Goal: Information Seeking & Learning: Learn about a topic

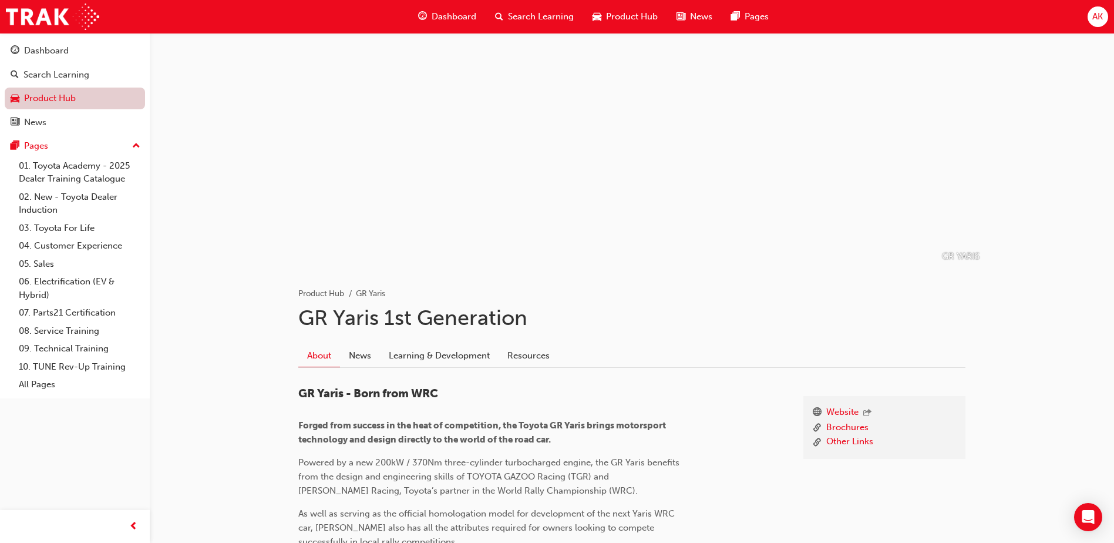
click at [46, 95] on link "Product Hub" at bounding box center [75, 99] width 140 height 22
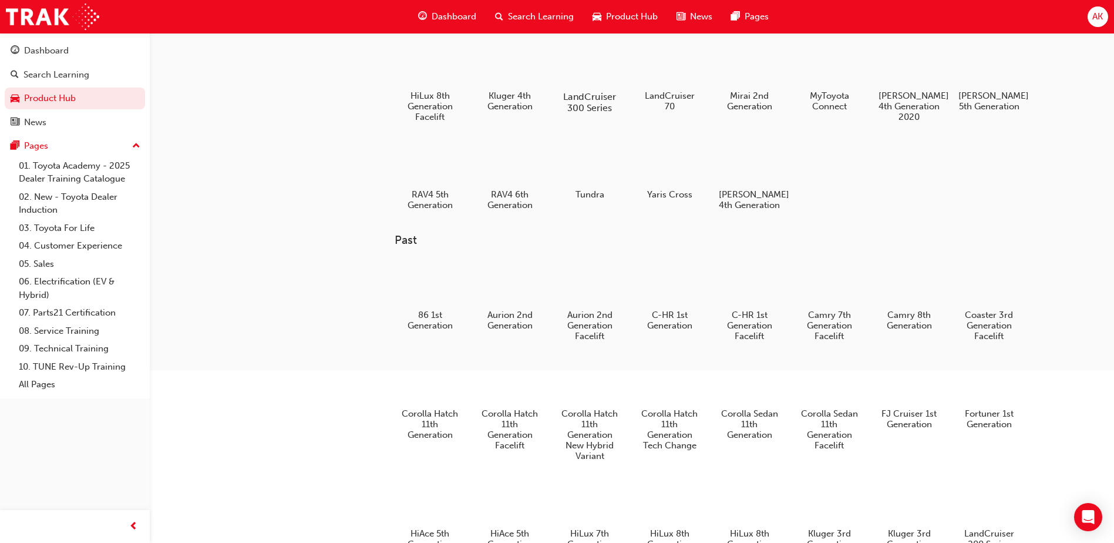
scroll to position [117, 0]
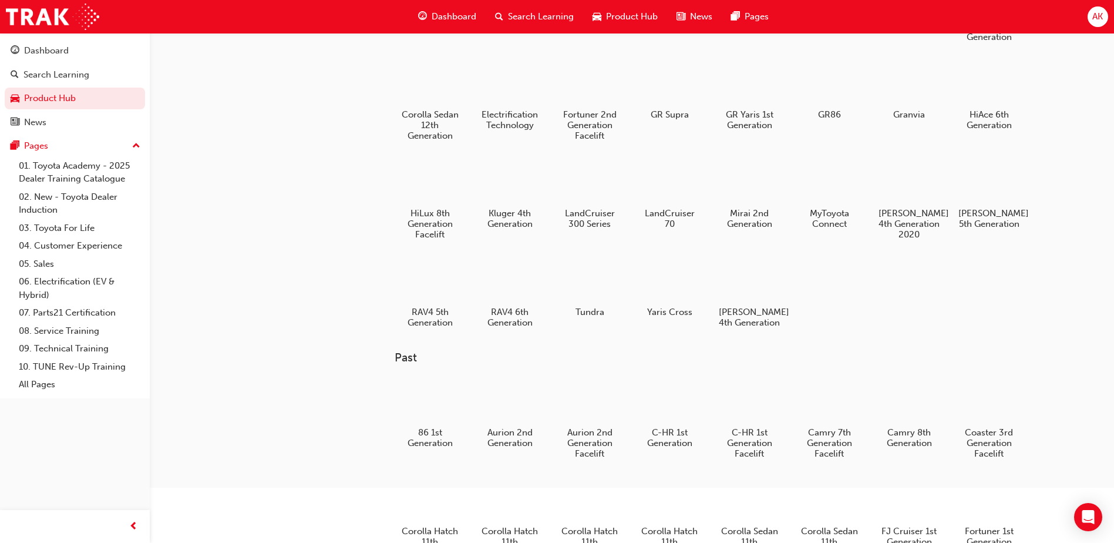
click at [596, 277] on div at bounding box center [590, 280] width 62 height 44
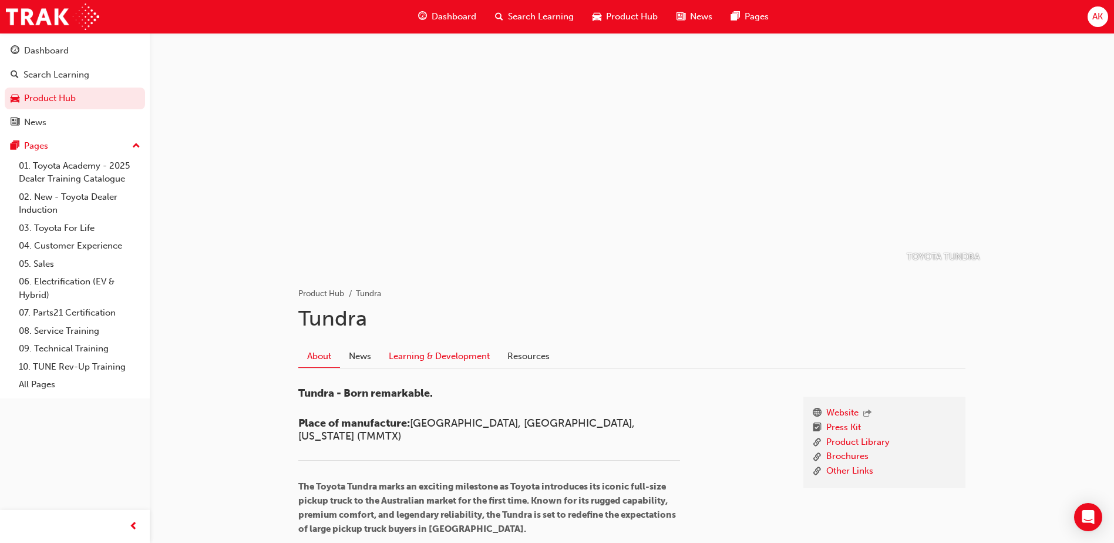
click at [430, 357] on link "Learning & Development" at bounding box center [439, 356] width 119 height 22
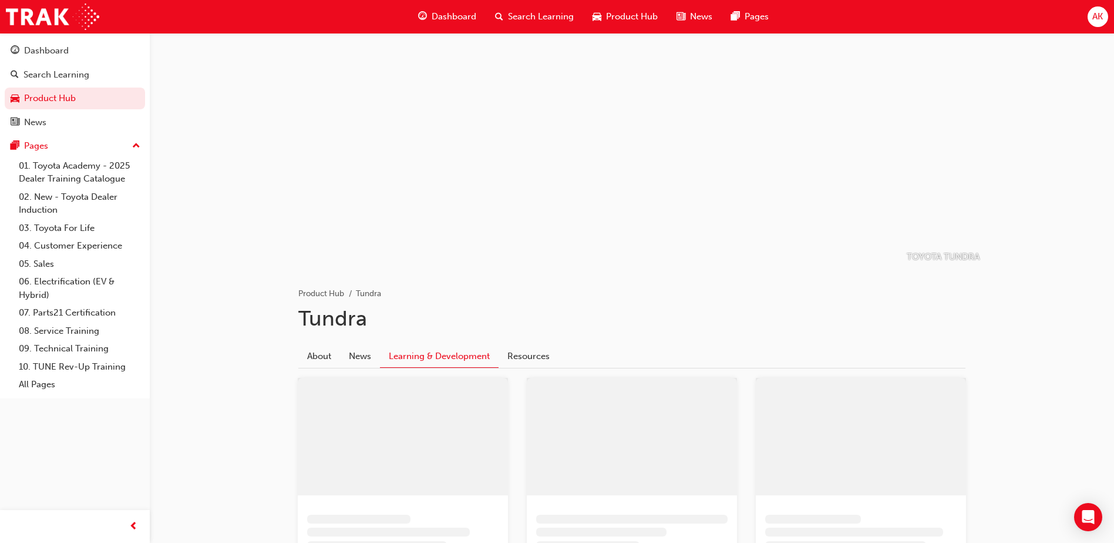
scroll to position [176, 0]
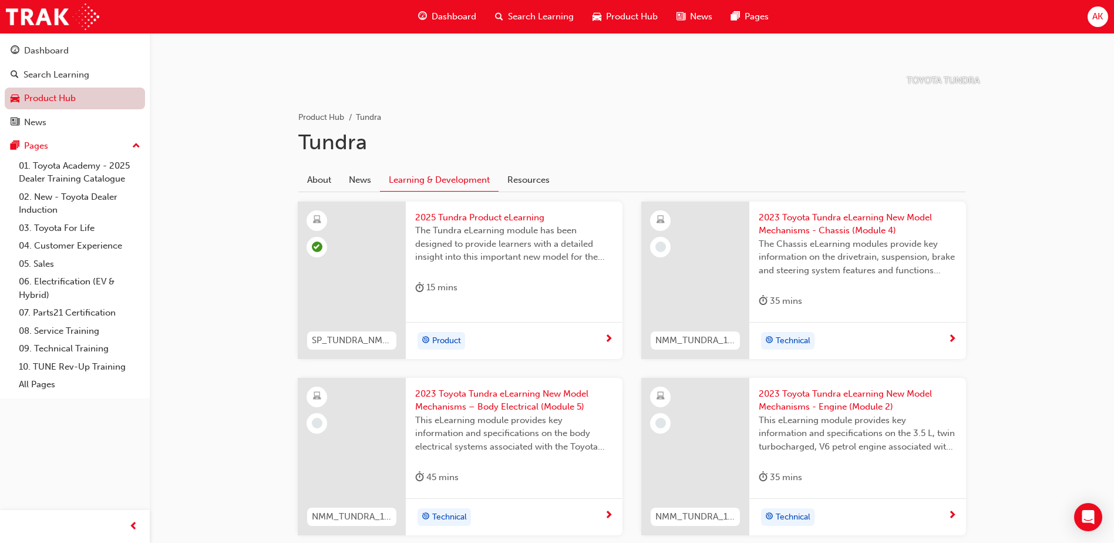
click at [103, 103] on link "Product Hub" at bounding box center [75, 99] width 140 height 22
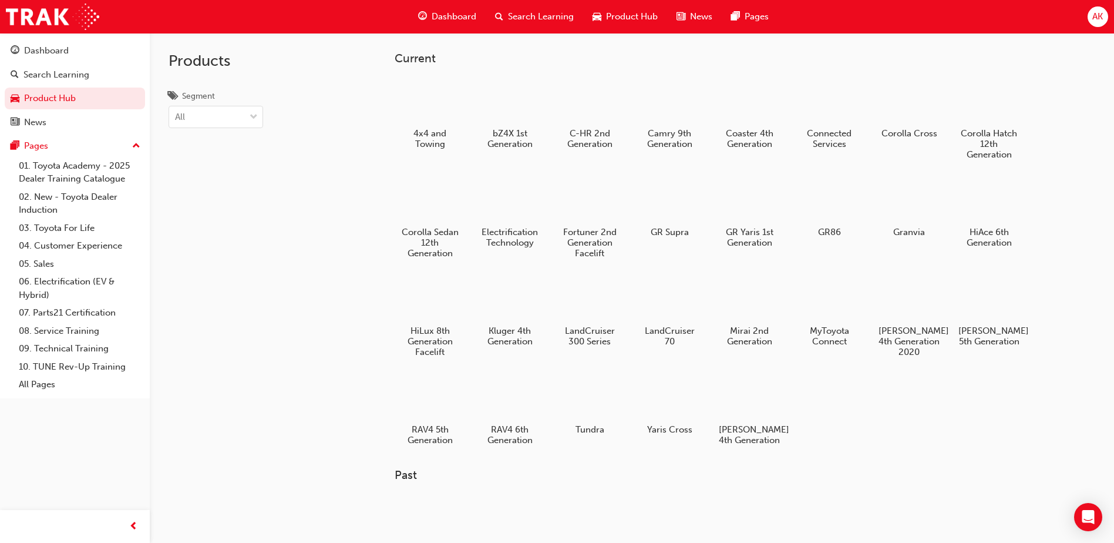
click at [555, 13] on span "Search Learning" at bounding box center [541, 17] width 66 height 14
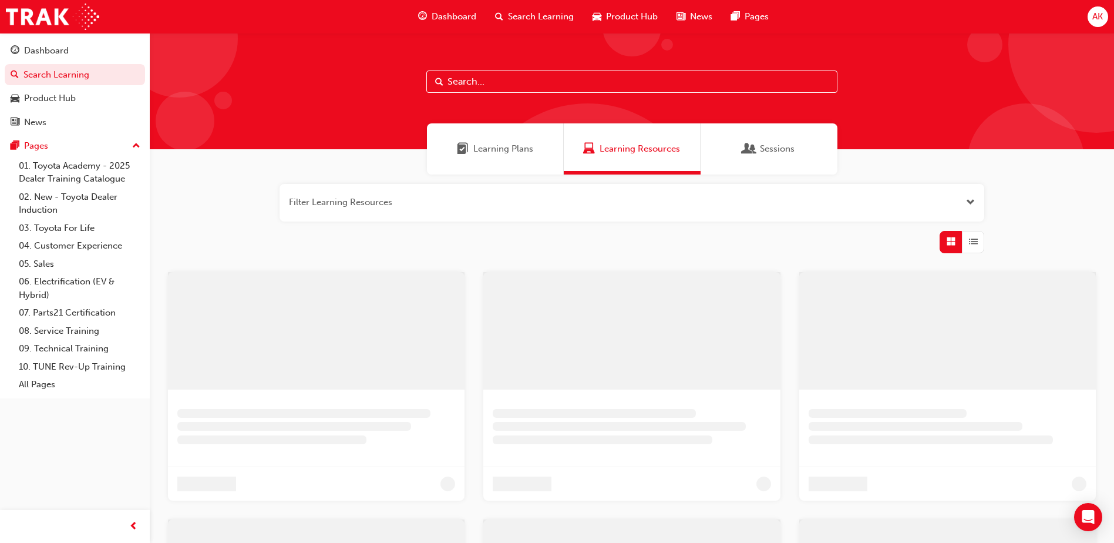
click at [545, 78] on input "text" at bounding box center [632, 81] width 411 height 22
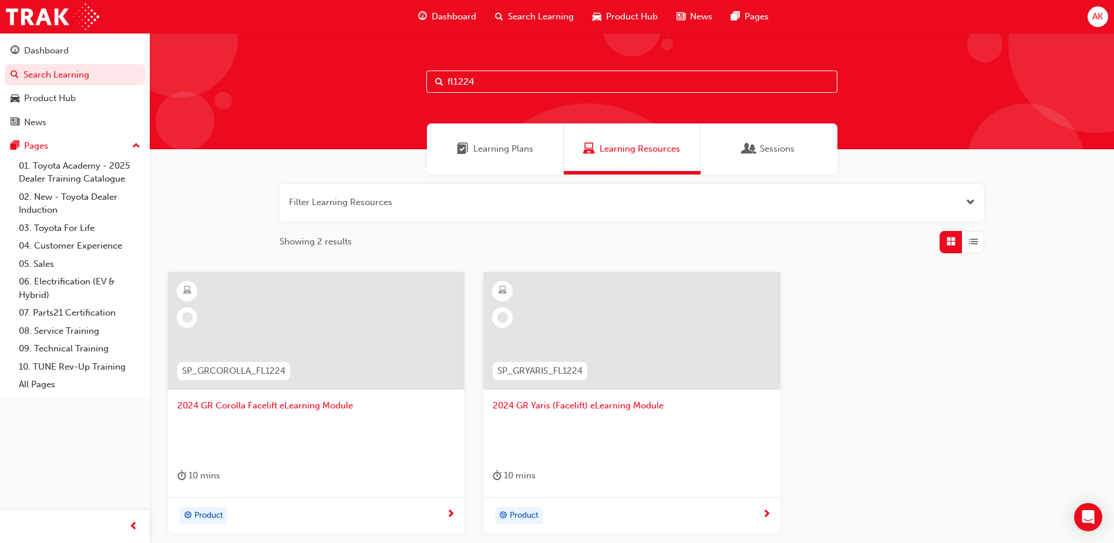
type input "fl1224"
click at [305, 302] on div at bounding box center [316, 330] width 297 height 117
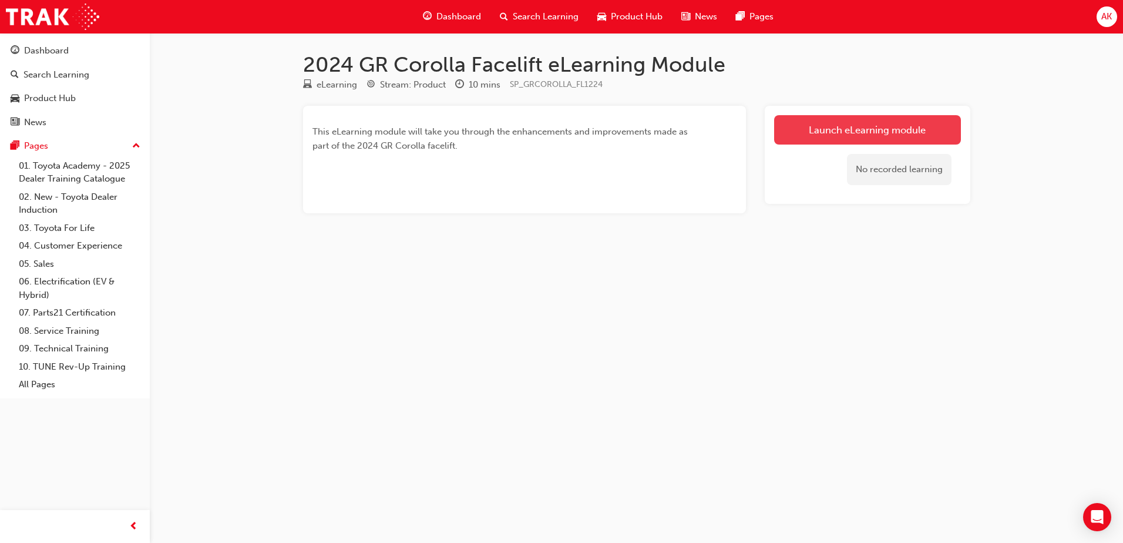
click at [812, 128] on link "Launch eLearning module" at bounding box center [867, 129] width 187 height 29
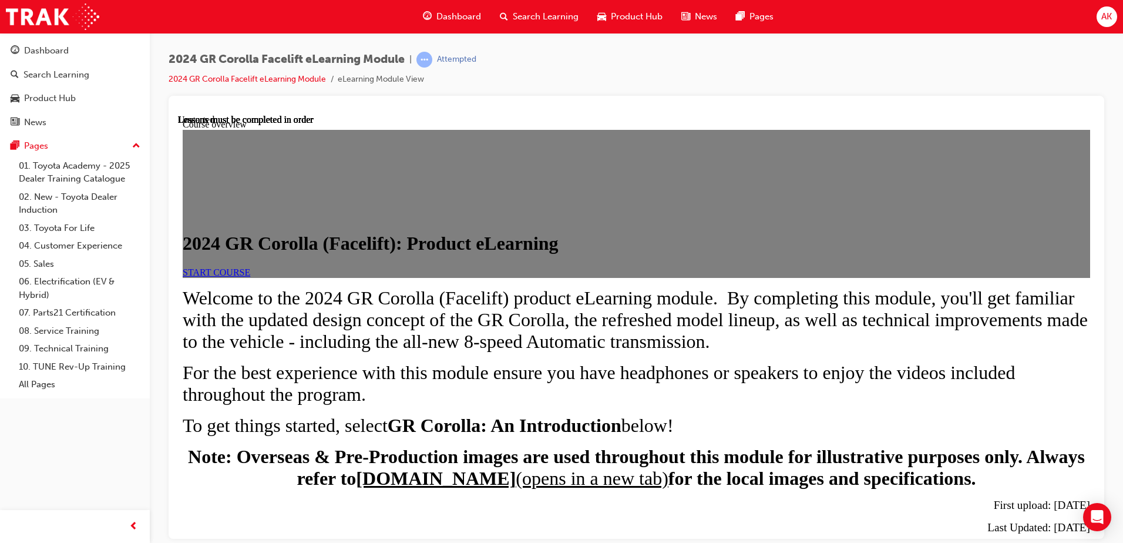
click at [250, 277] on link "START COURSE" at bounding box center [217, 272] width 68 height 10
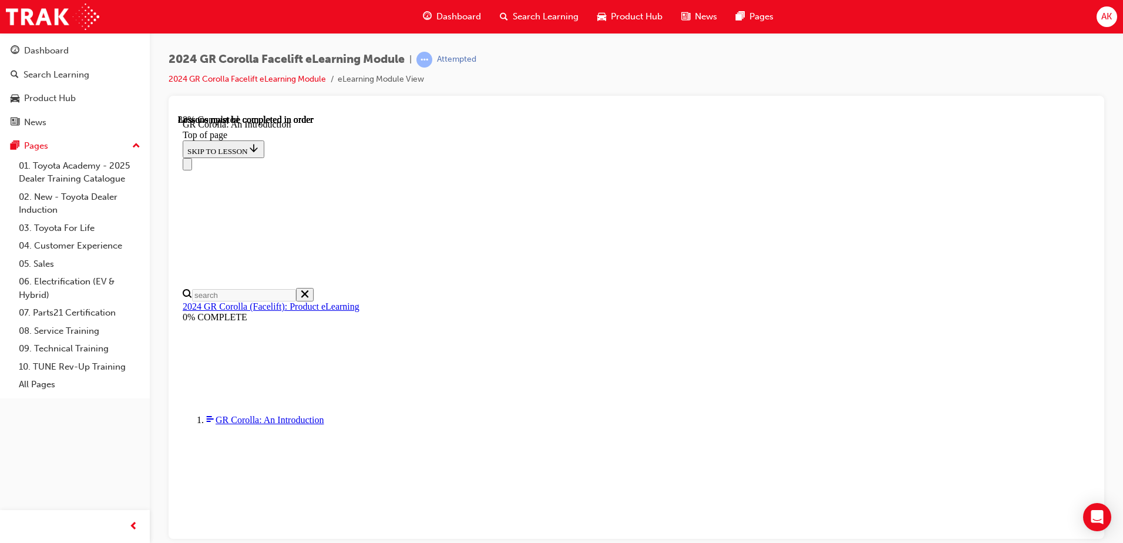
scroll to position [1697, 0]
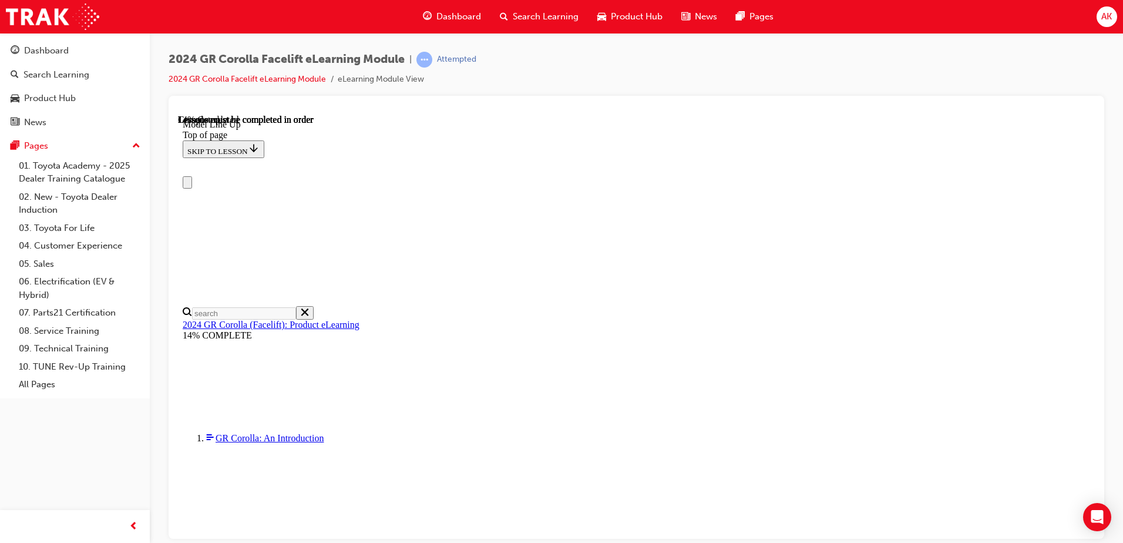
scroll to position [41, 0]
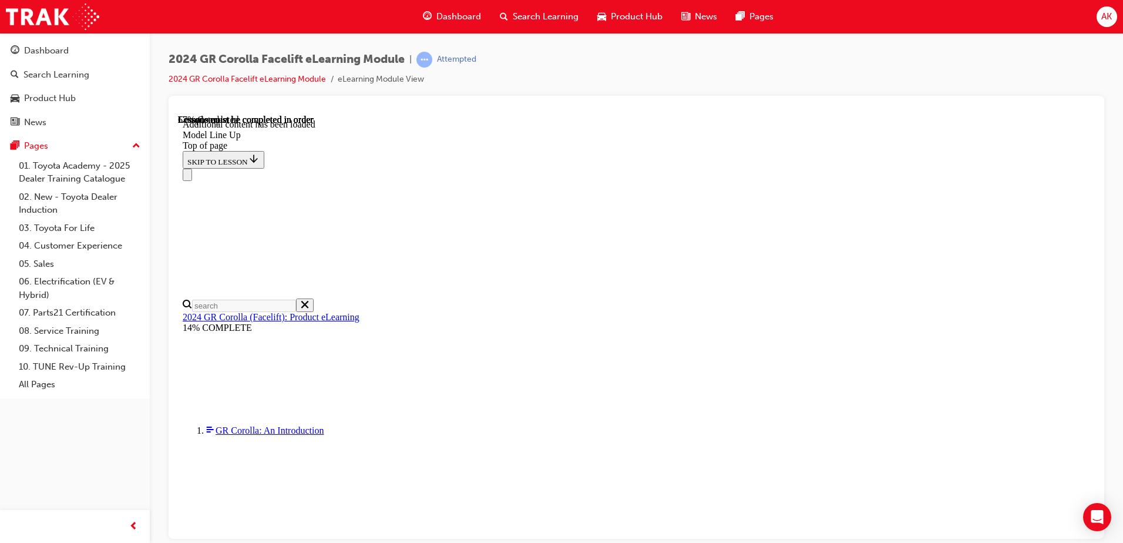
scroll to position [296, 0]
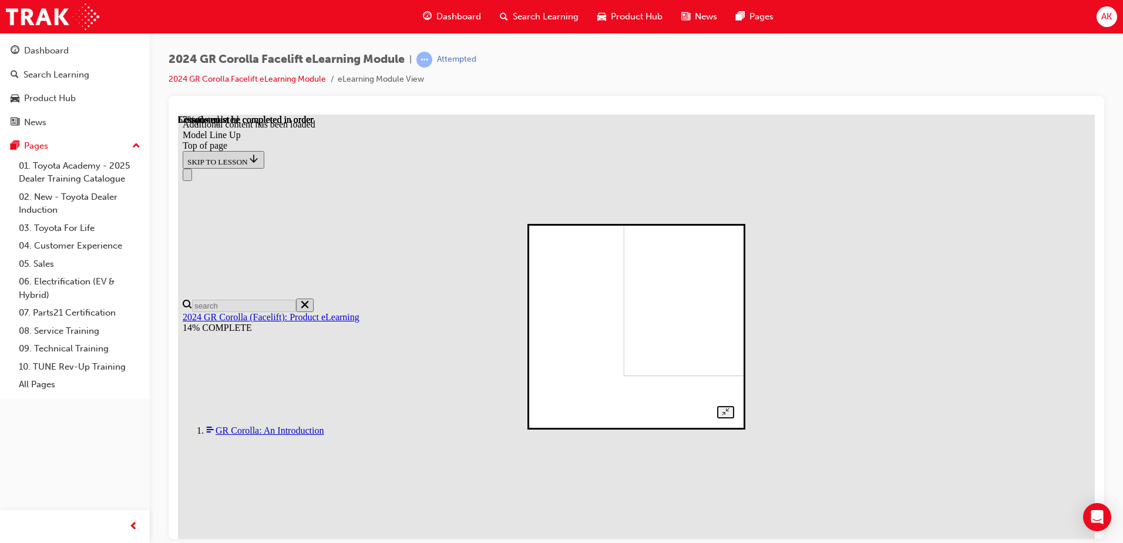
click at [539, 289] on div at bounding box center [637, 325] width 196 height 183
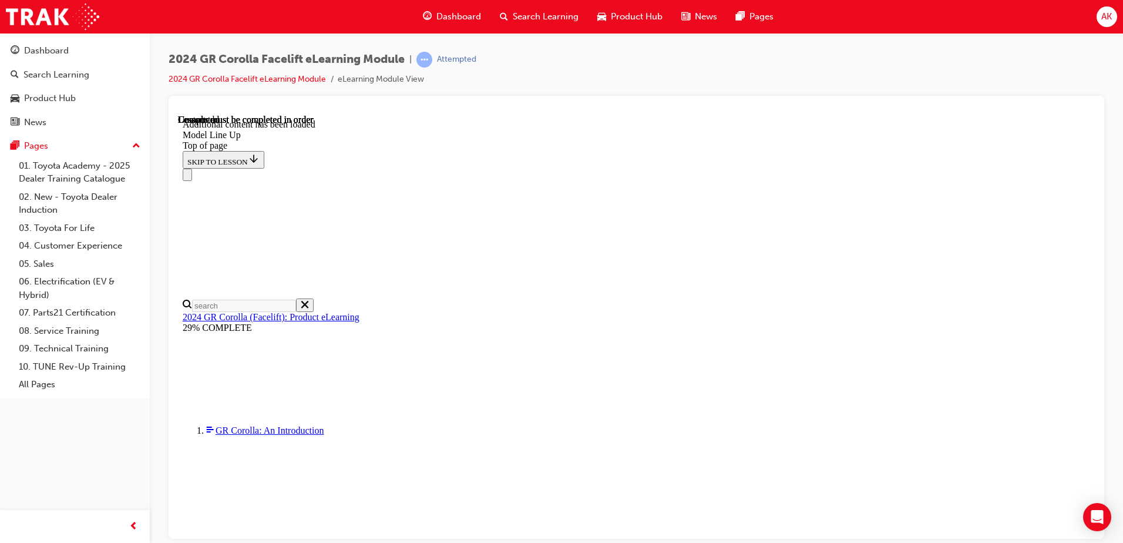
scroll to position [1435, 0]
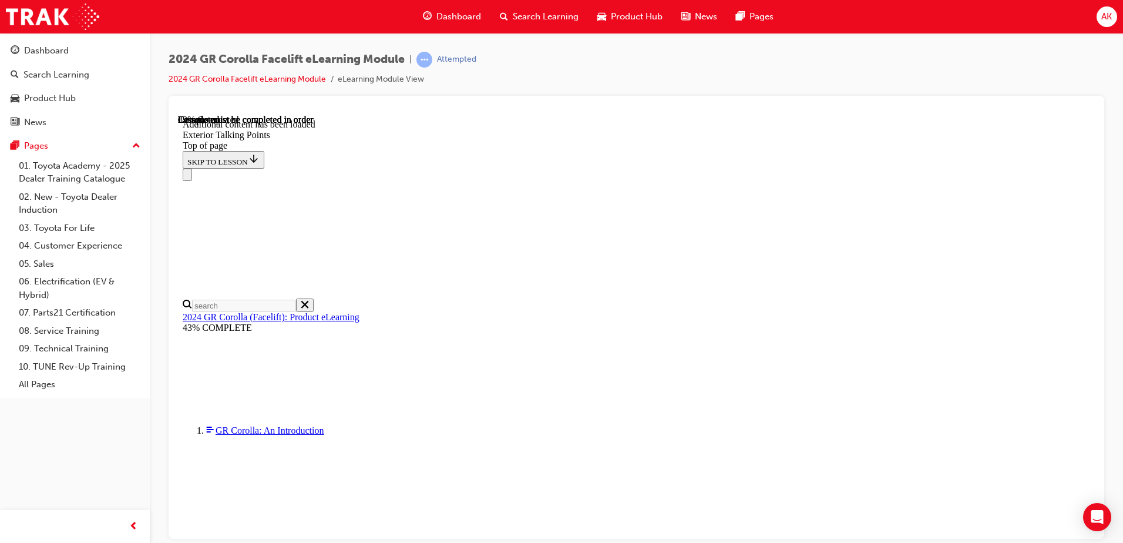
scroll to position [3065, 0]
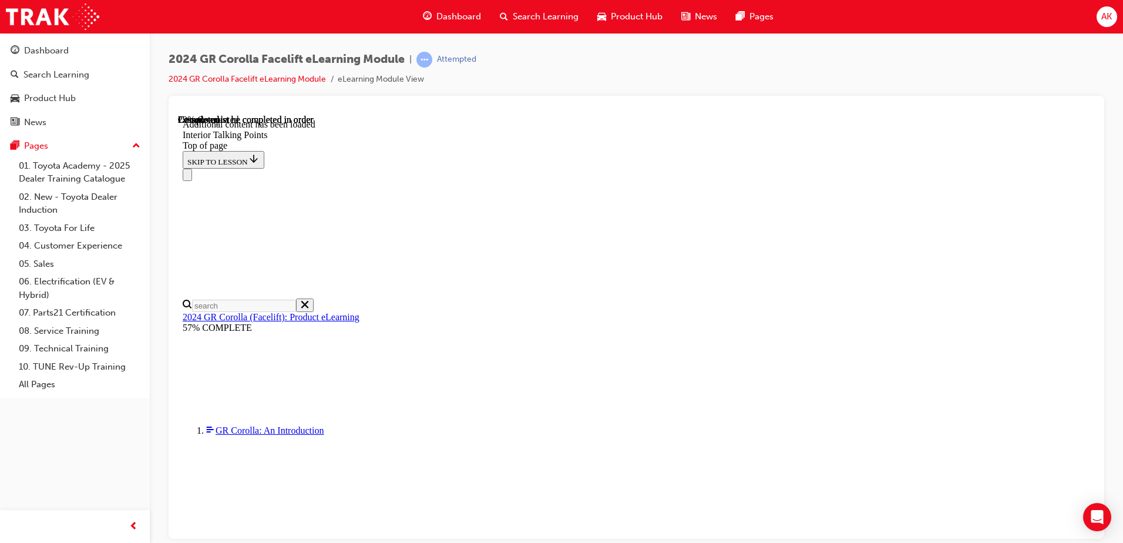
scroll to position [176, 0]
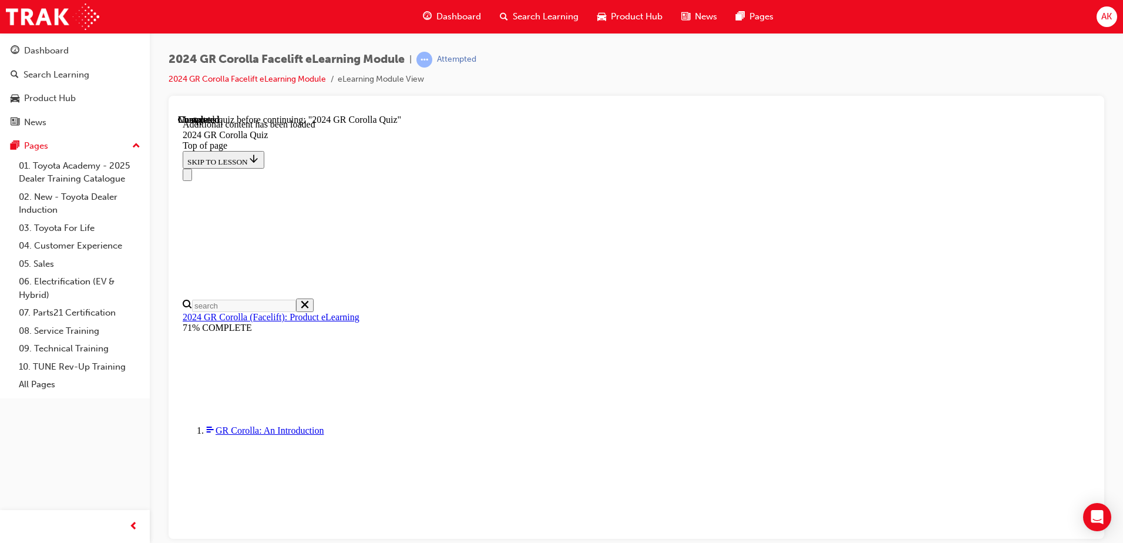
scroll to position [41, 0]
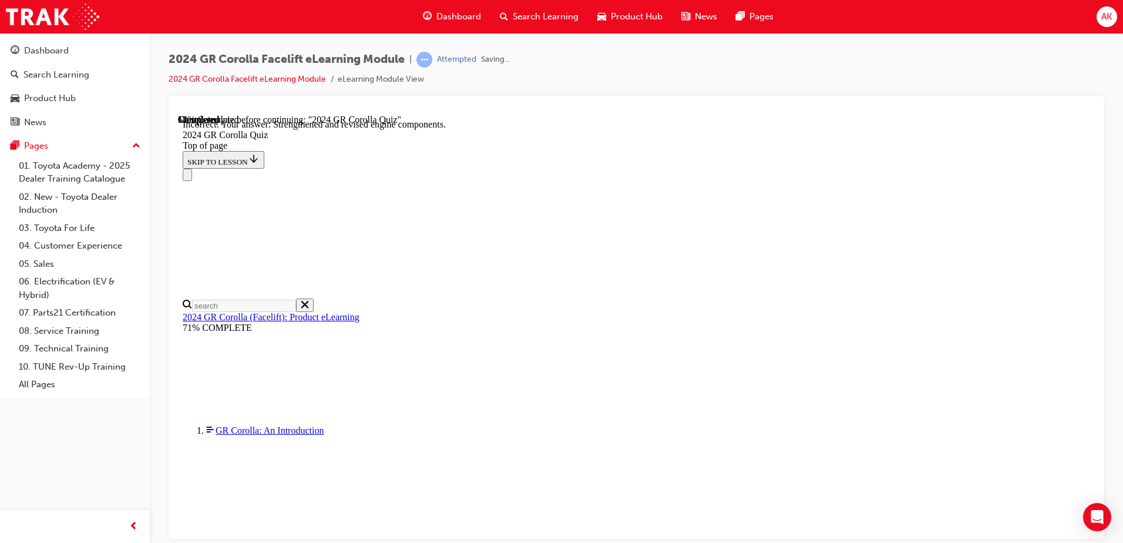
scroll to position [466, 0]
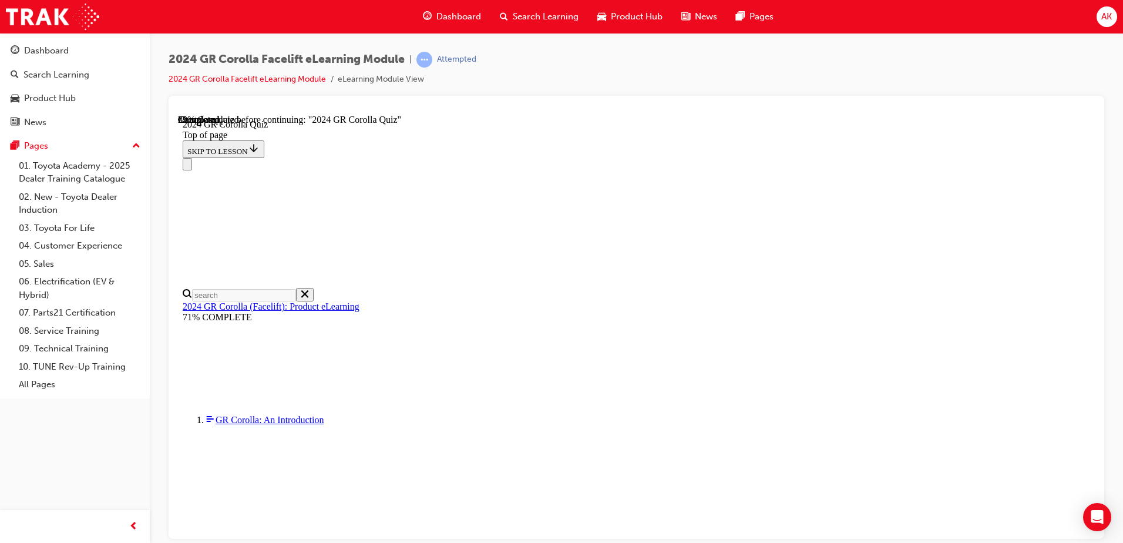
scroll to position [236, 0]
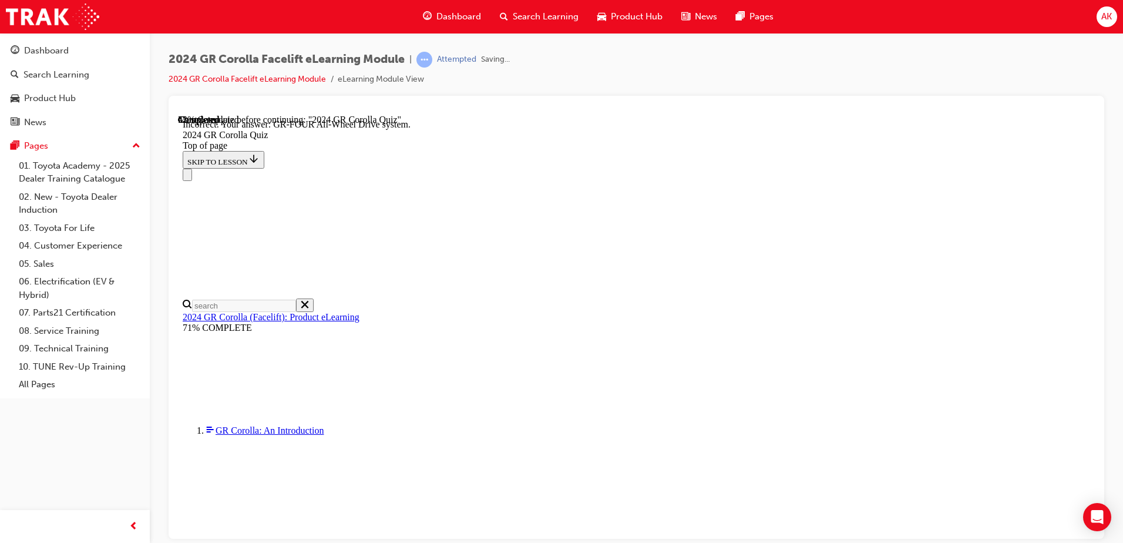
scroll to position [465, 0]
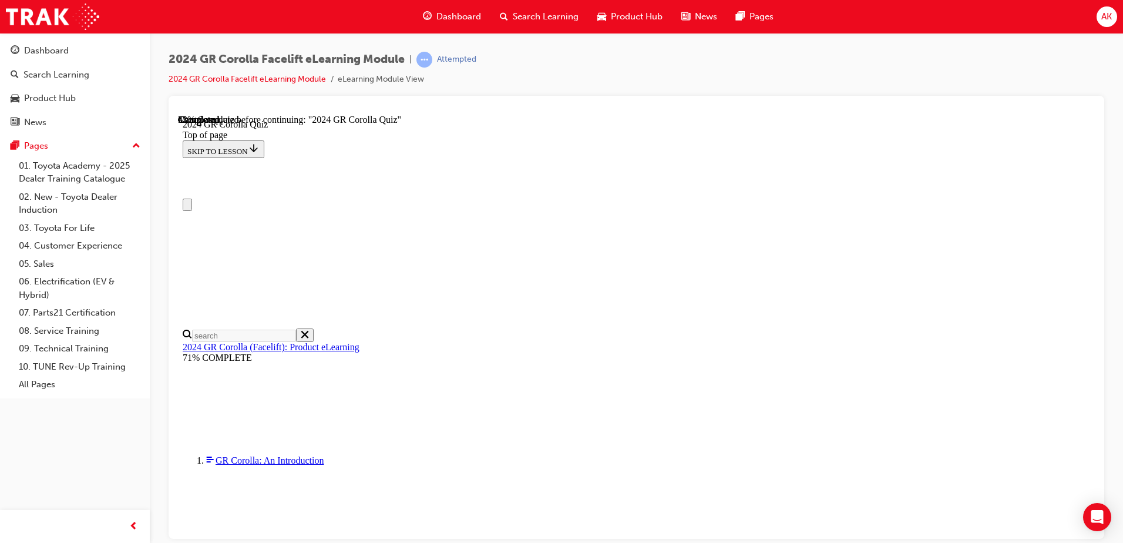
scroll to position [117, 0]
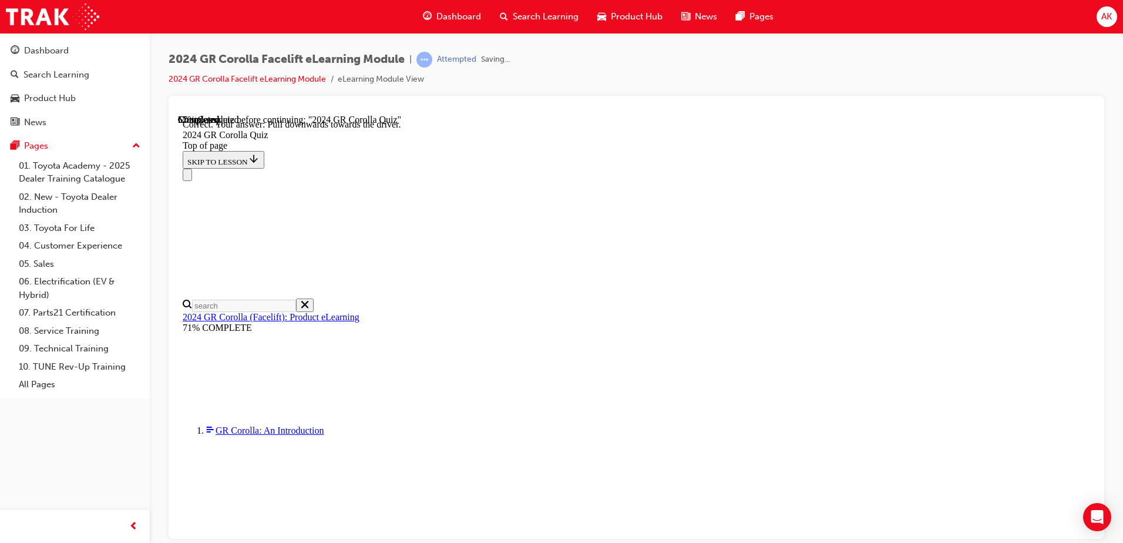
scroll to position [199, 0]
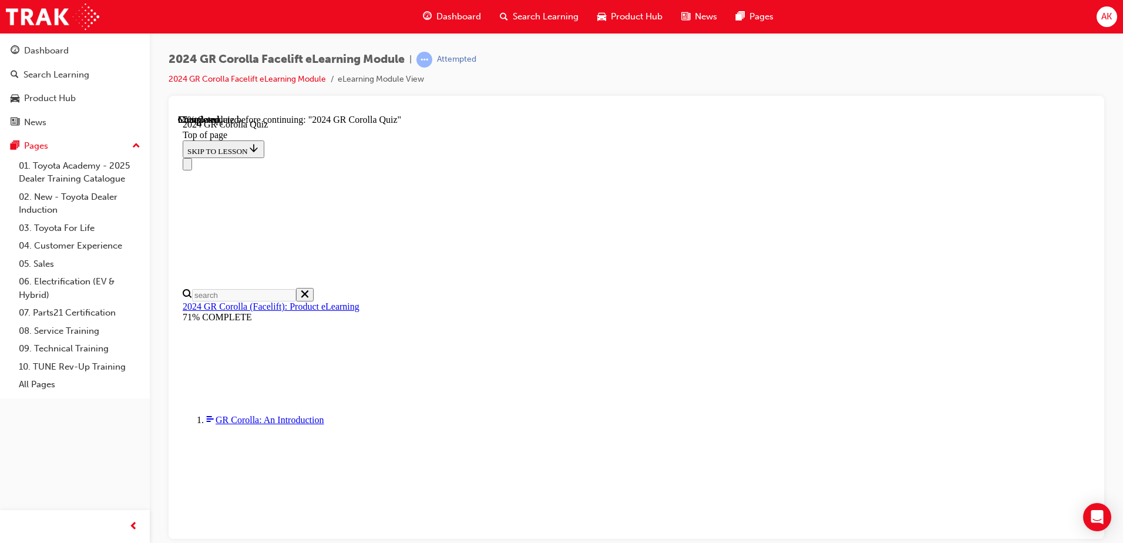
scroll to position [224, 0]
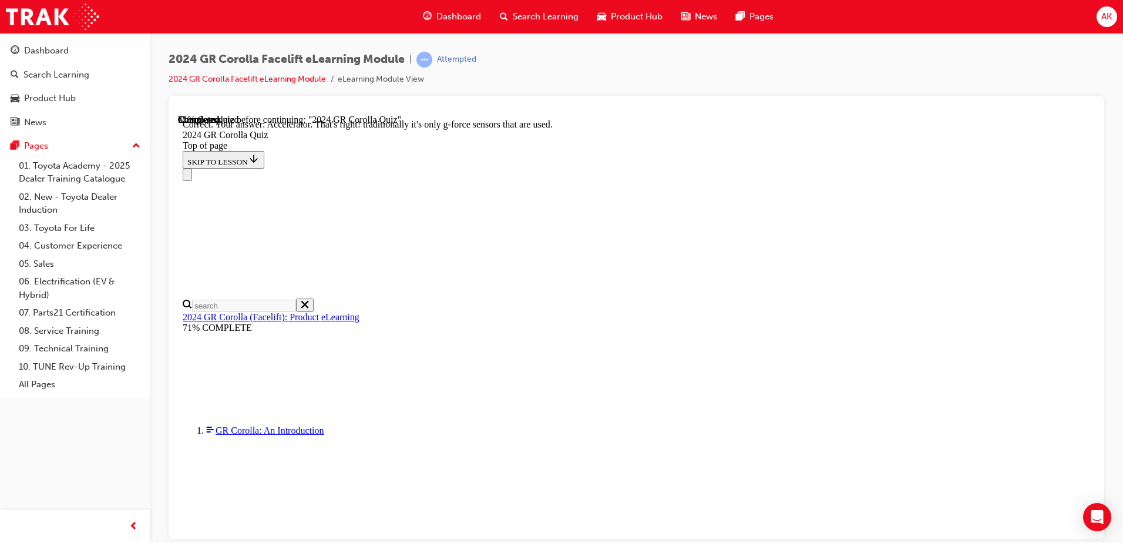
scroll to position [496, 0]
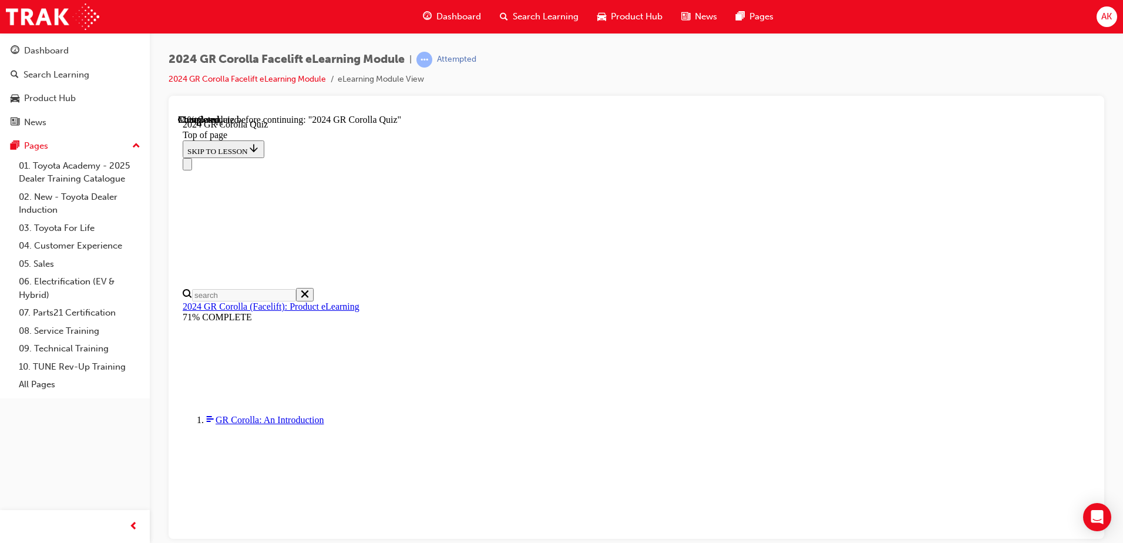
scroll to position [235, 0]
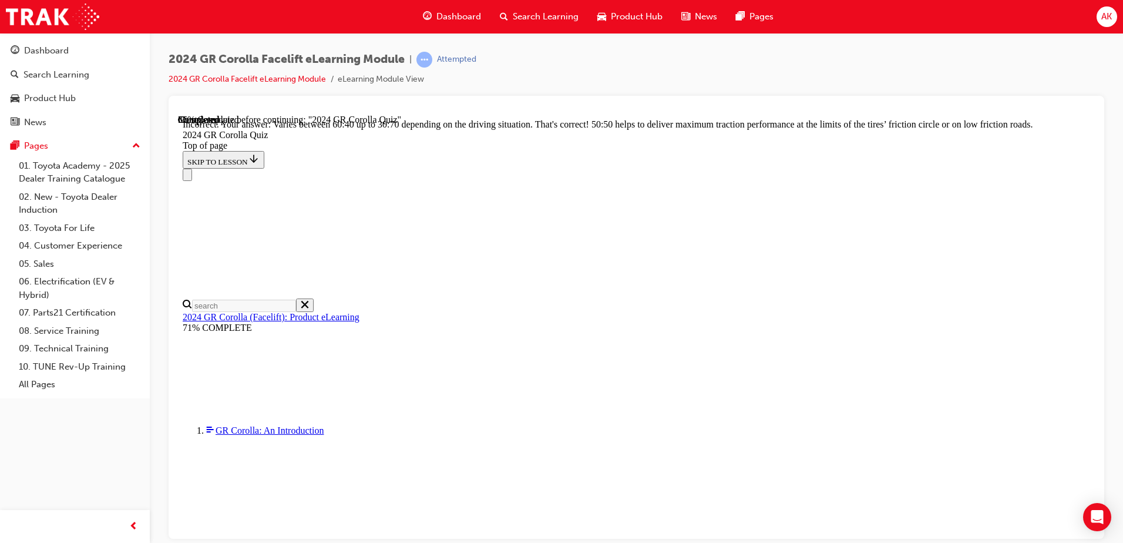
scroll to position [490, 0]
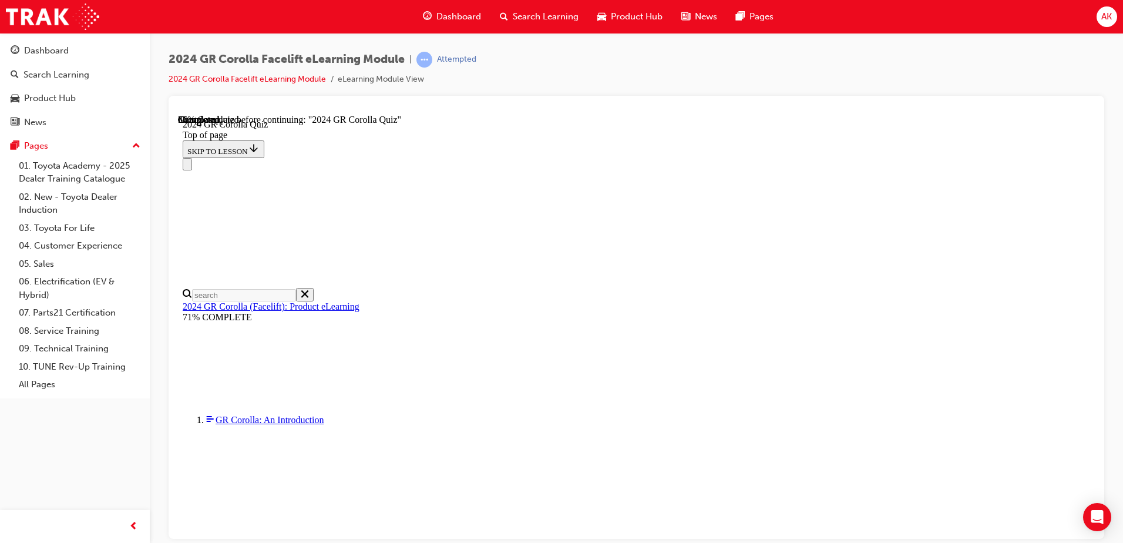
scroll to position [82, 0]
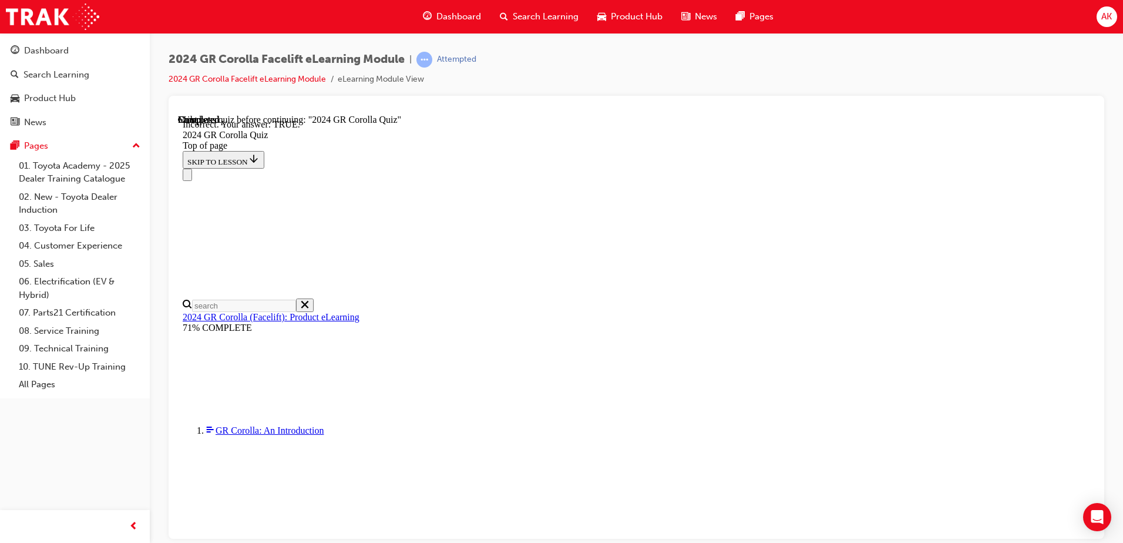
scroll to position [119, 0]
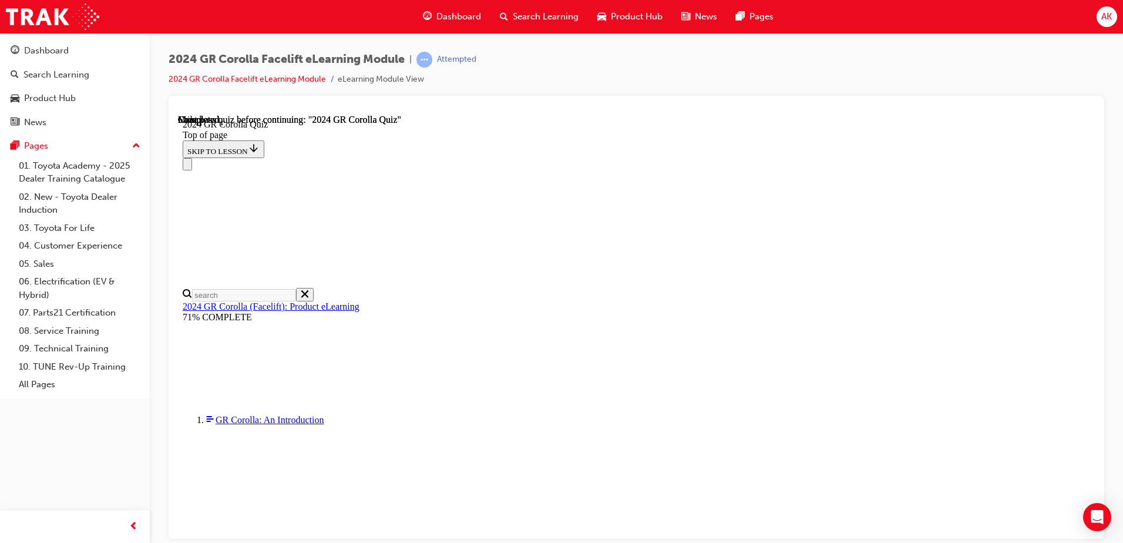
scroll to position [222, 0]
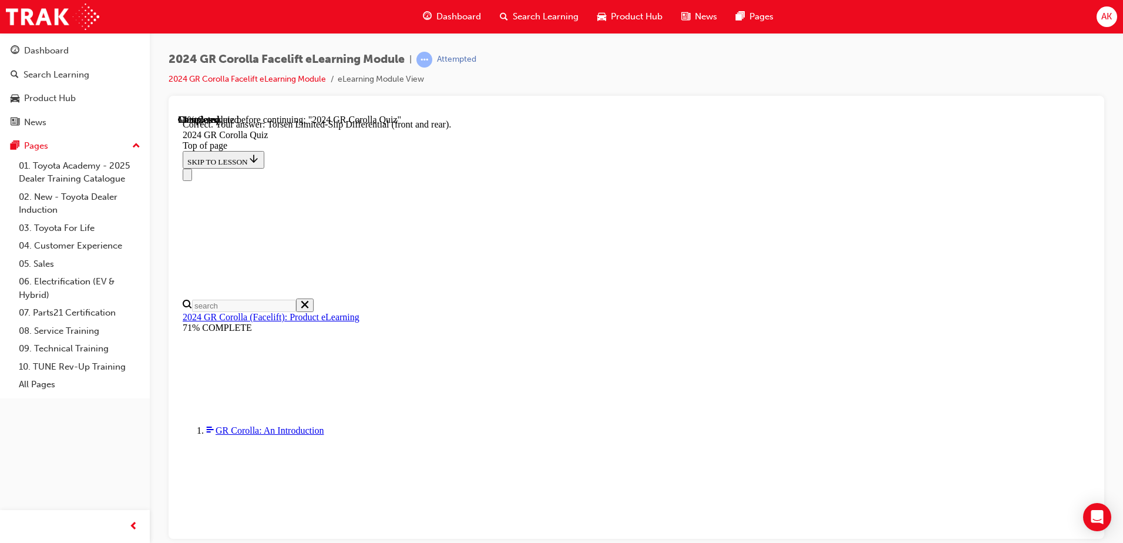
scroll to position [465, 0]
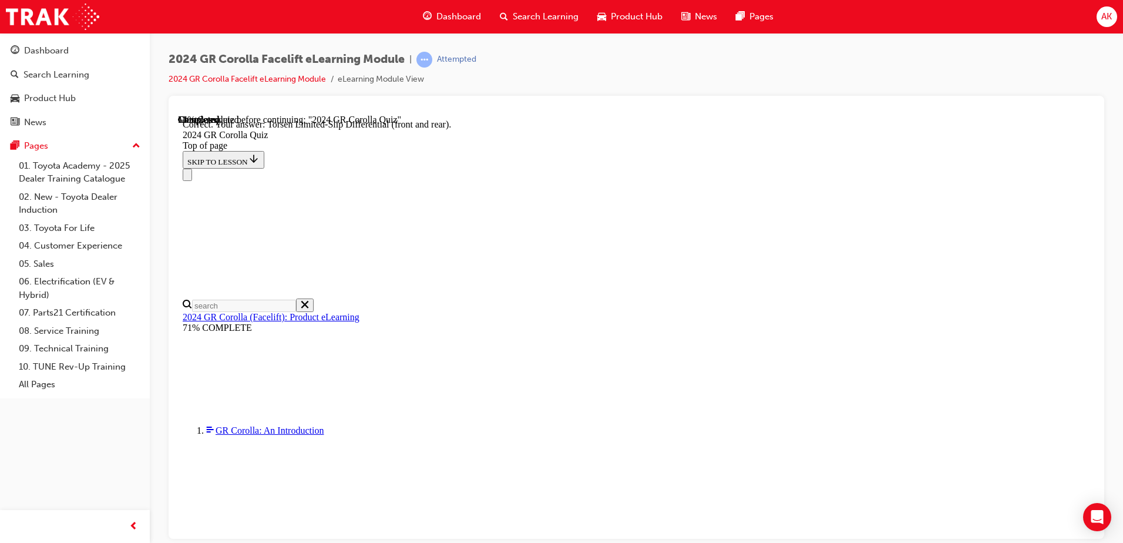
scroll to position [117, 0]
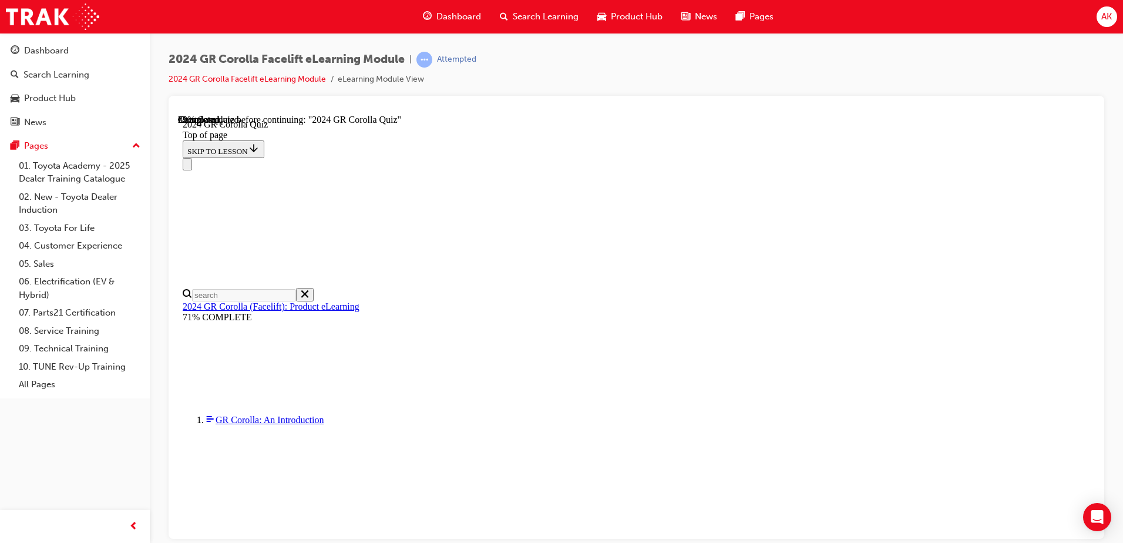
scroll to position [162, 0]
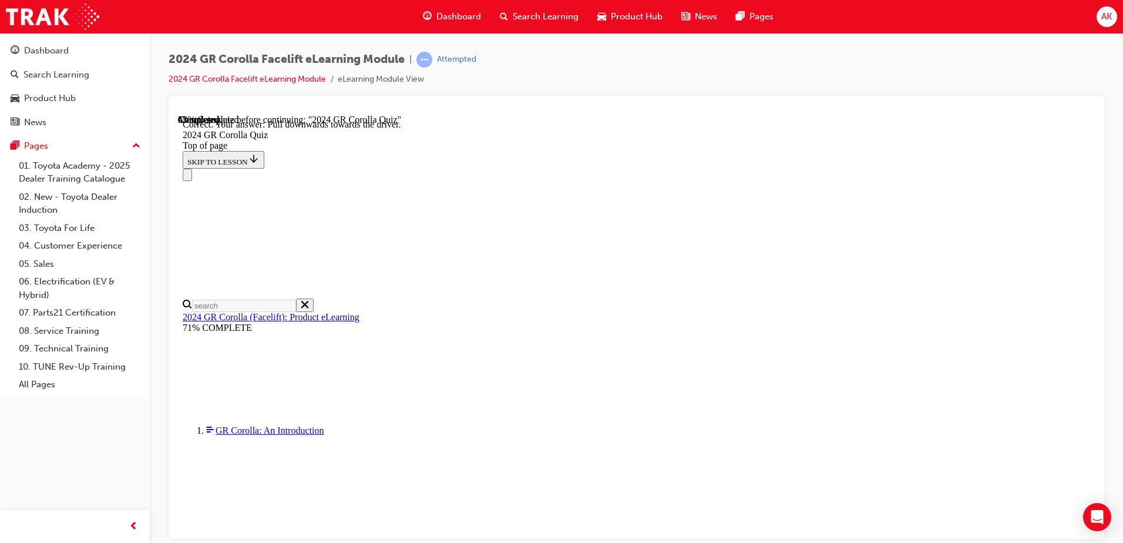
scroll to position [199, 0]
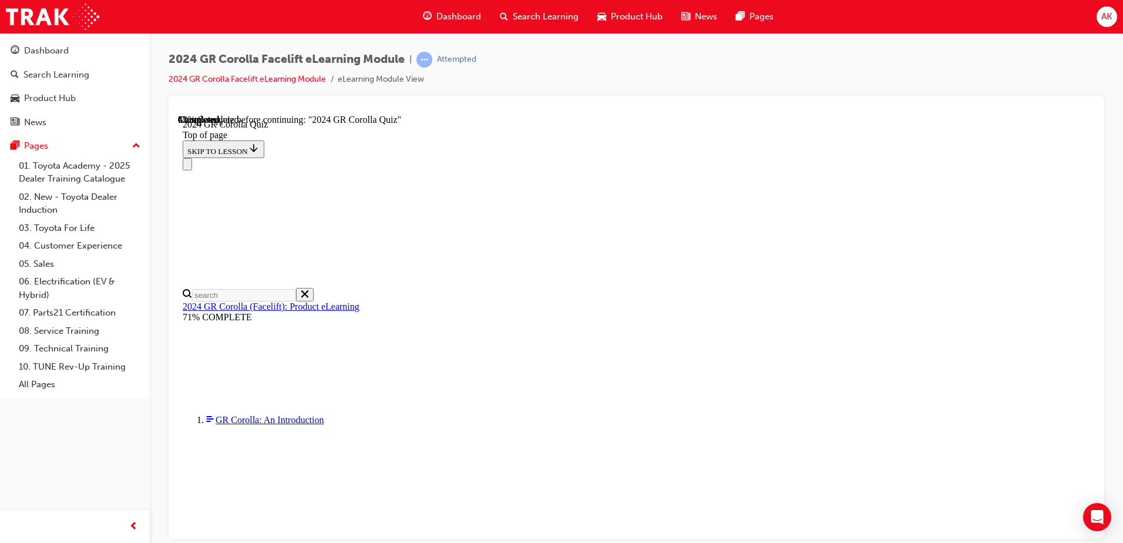
scroll to position [293, 0]
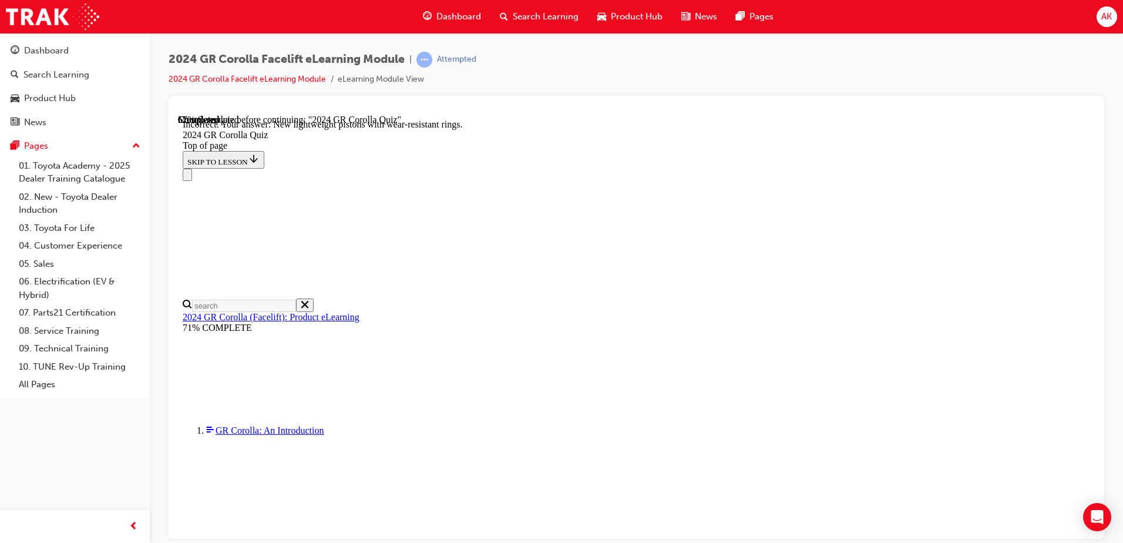
scroll to position [466, 0]
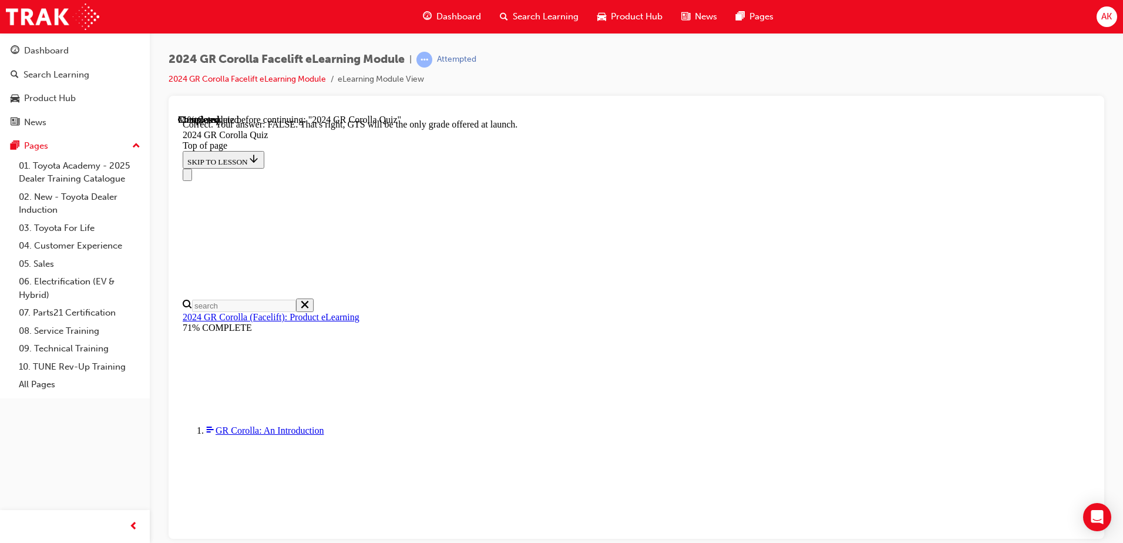
scroll to position [177, 0]
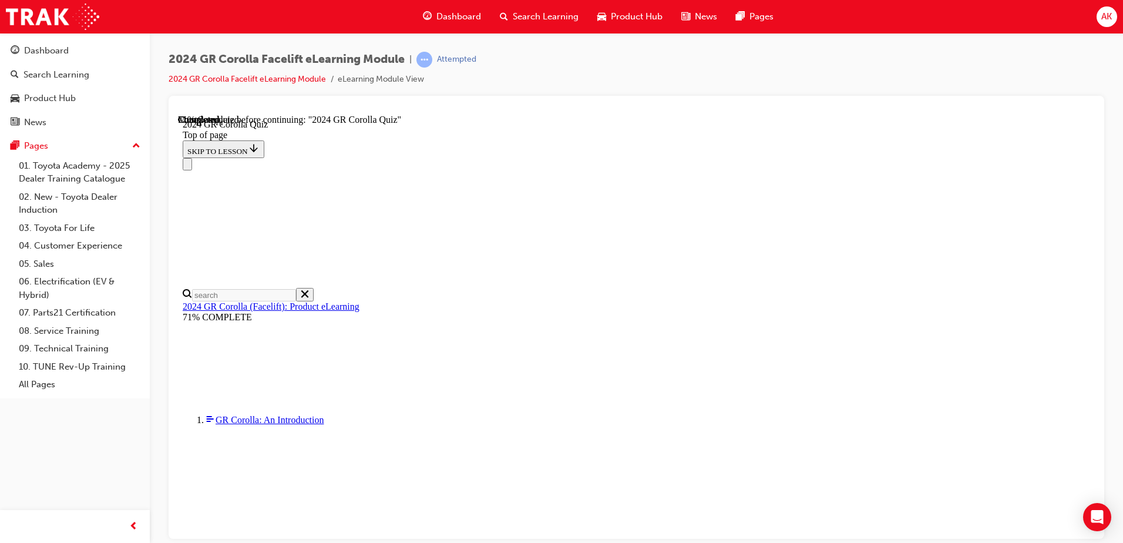
scroll to position [394, 0]
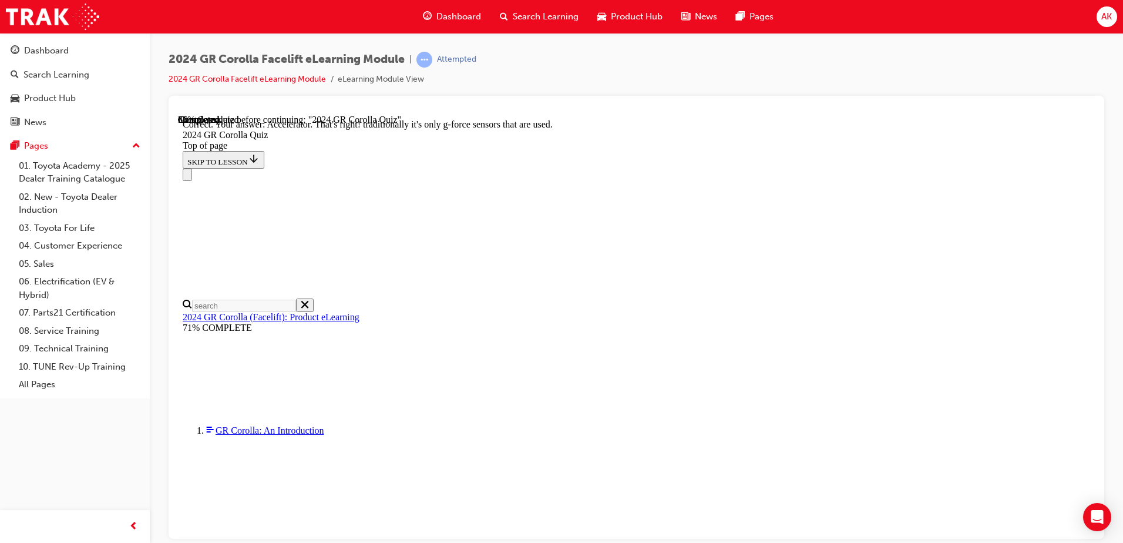
scroll to position [496, 0]
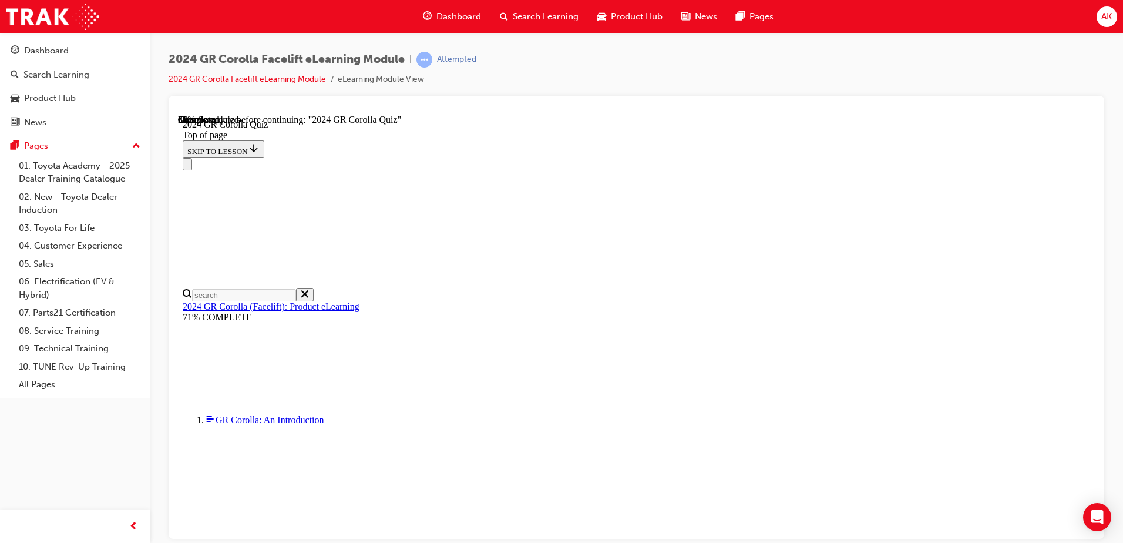
scroll to position [294, 0]
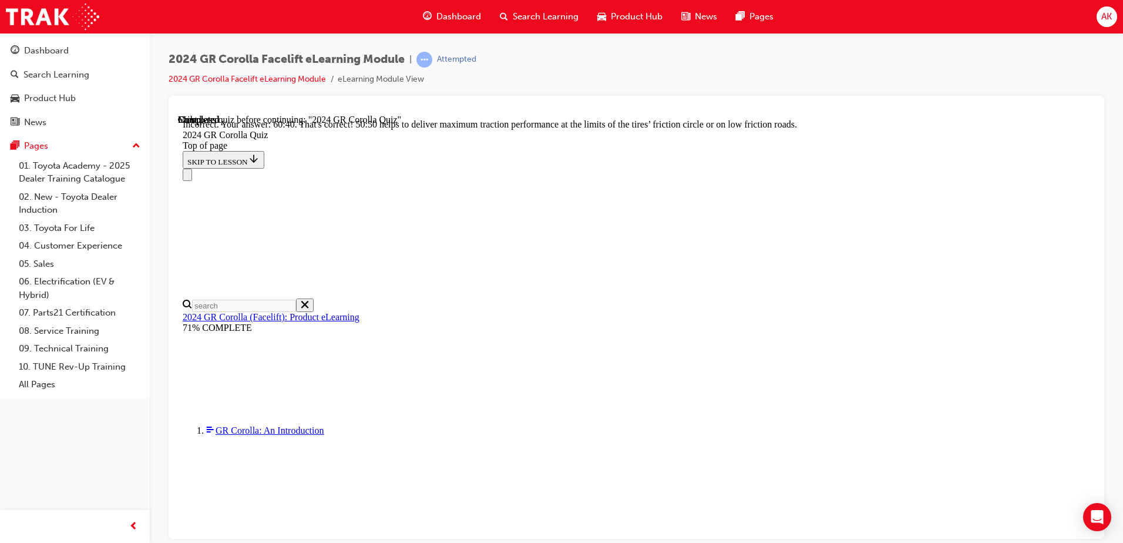
scroll to position [490, 0]
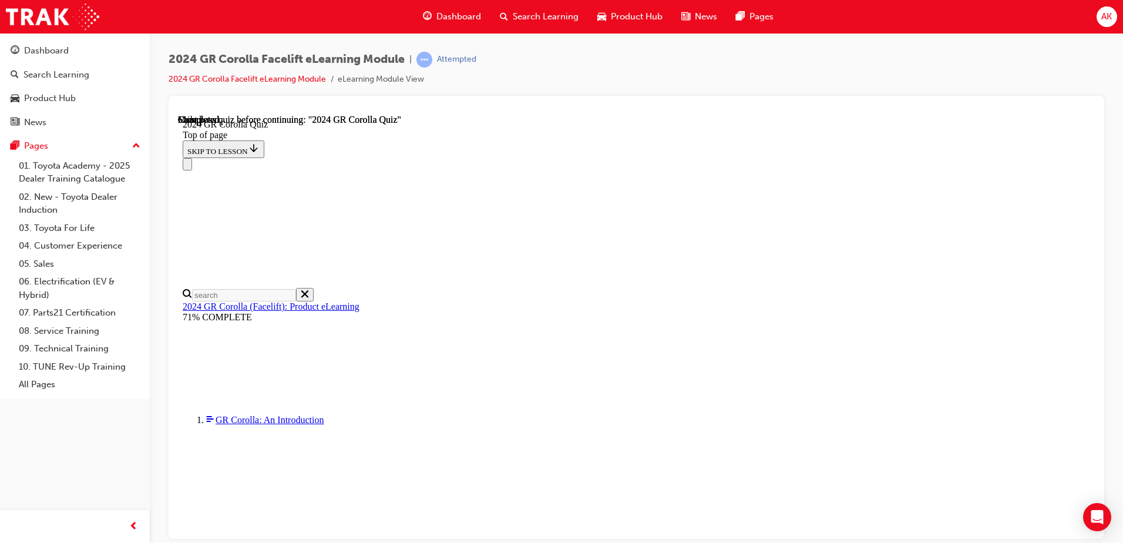
scroll to position [222, 0]
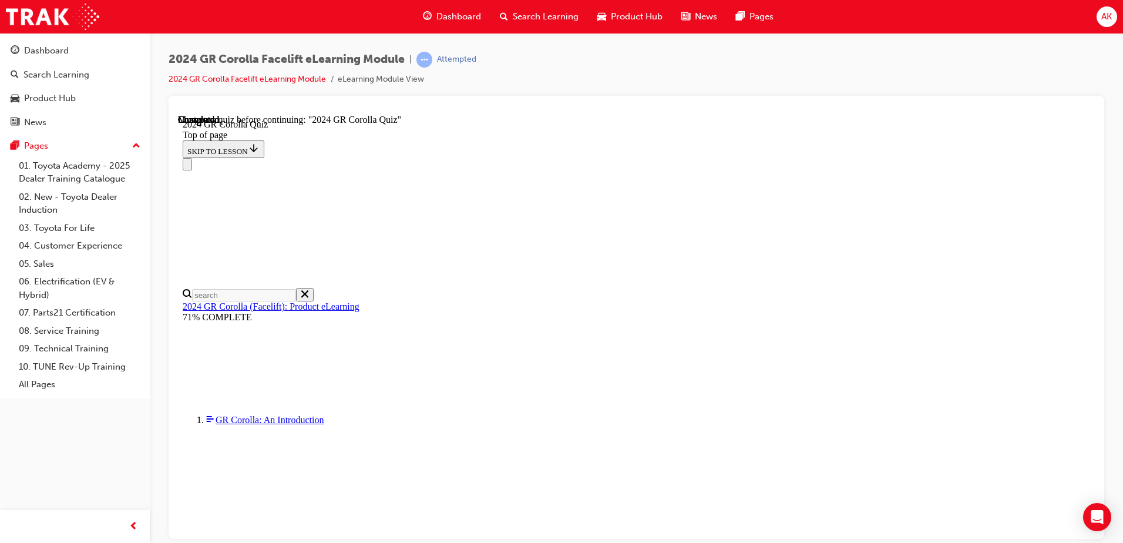
scroll to position [158, 0]
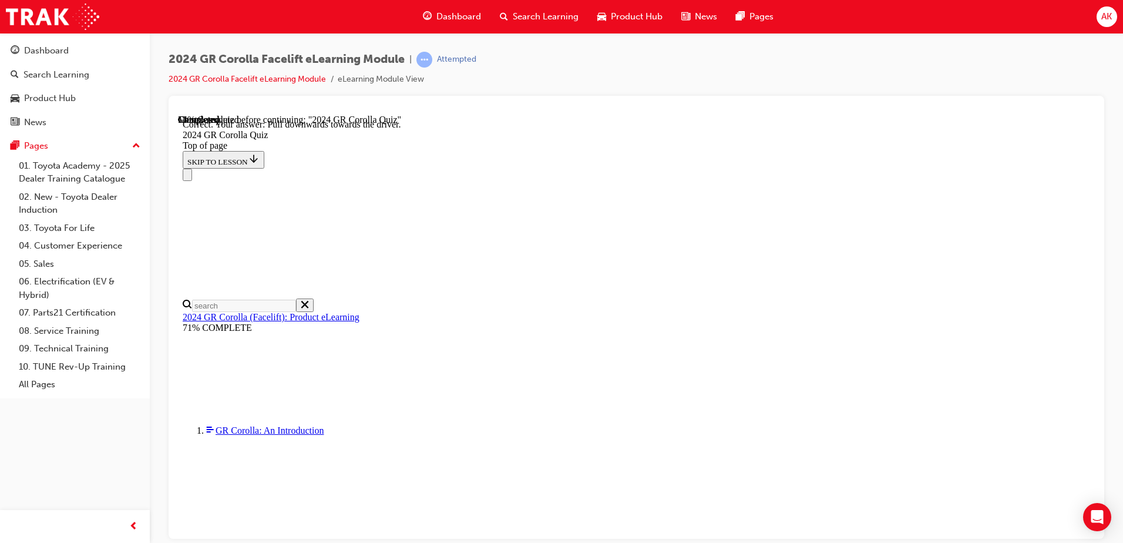
scroll to position [199, 0]
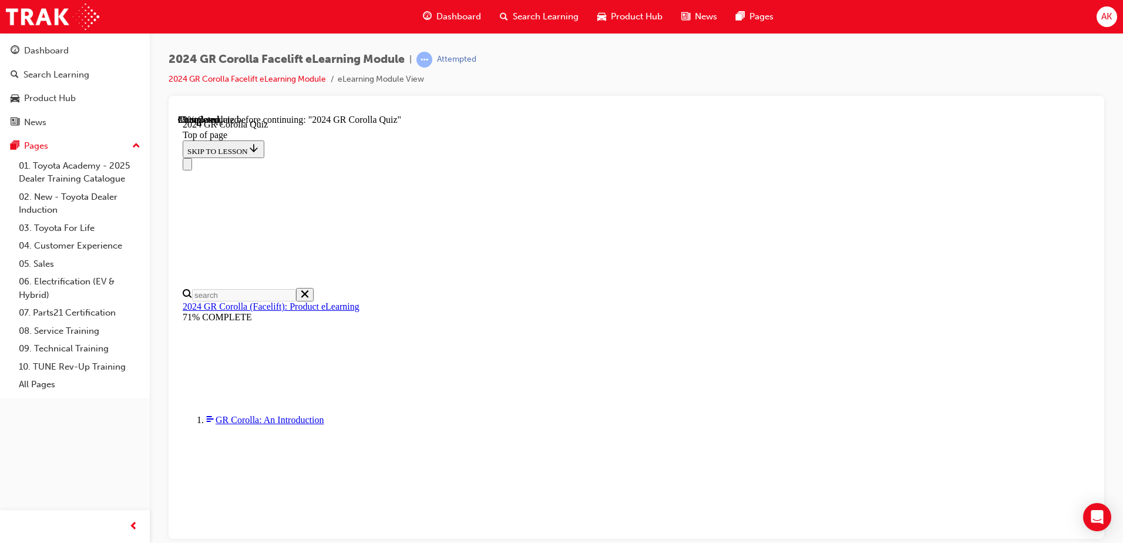
scroll to position [333, 0]
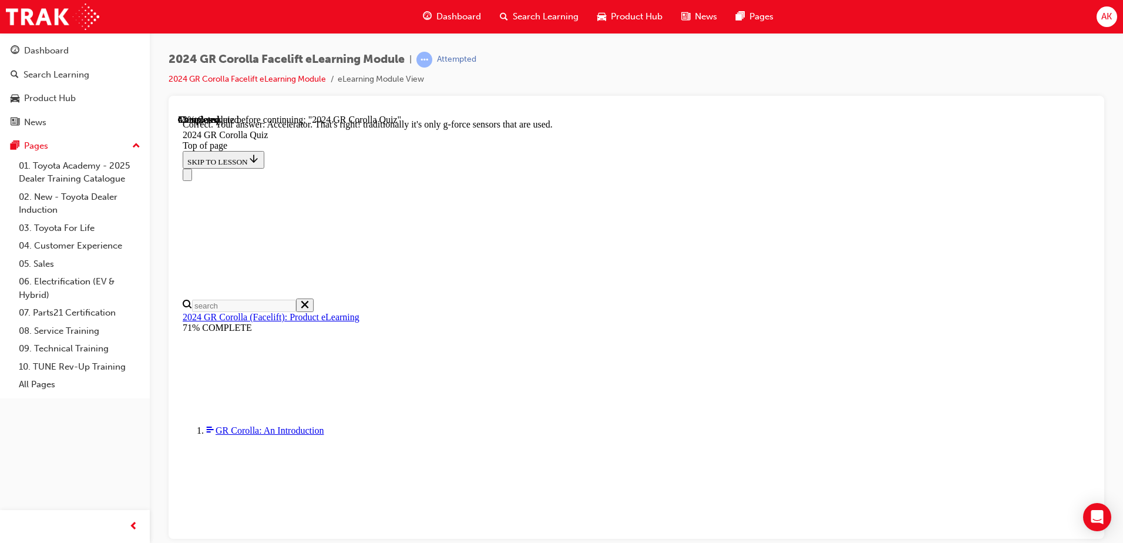
scroll to position [496, 0]
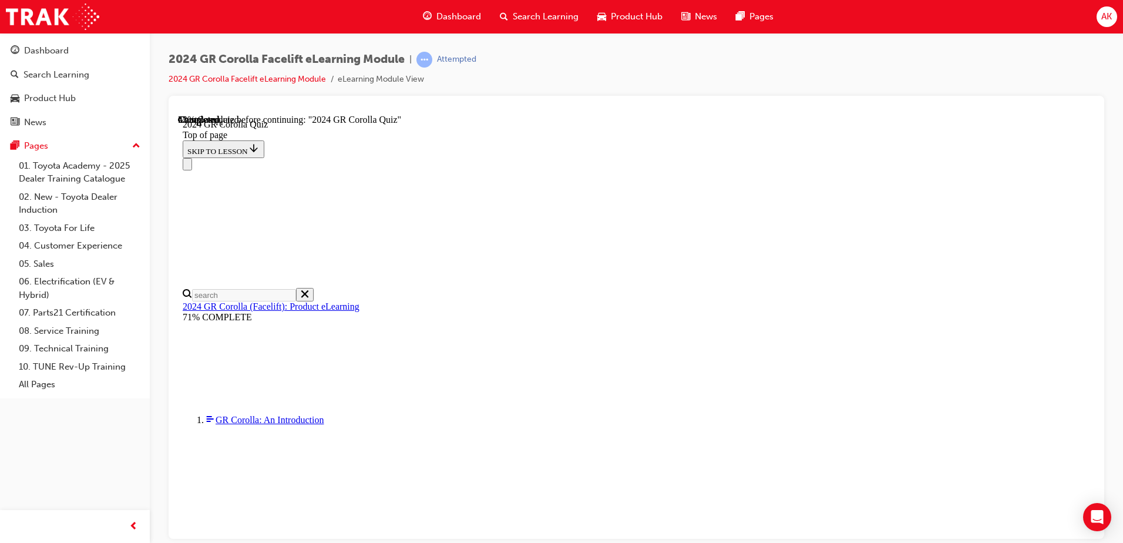
scroll to position [294, 0]
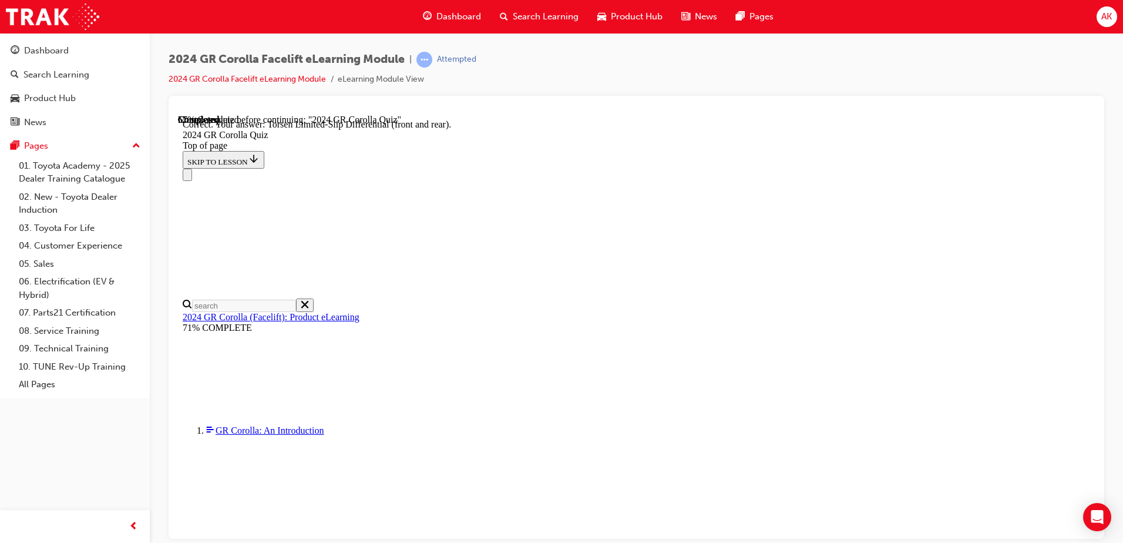
scroll to position [465, 0]
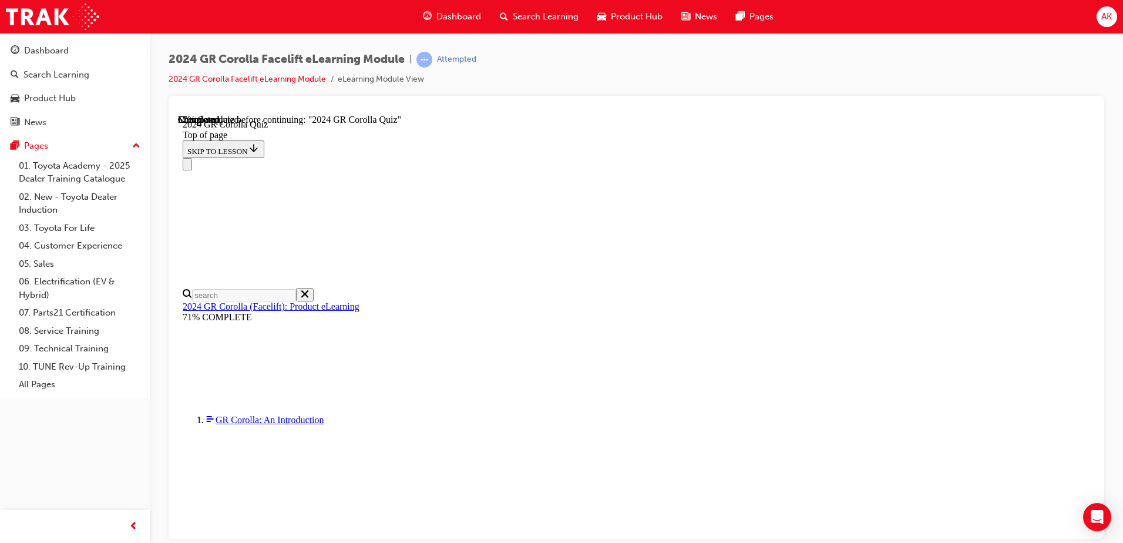
scroll to position [311, 0]
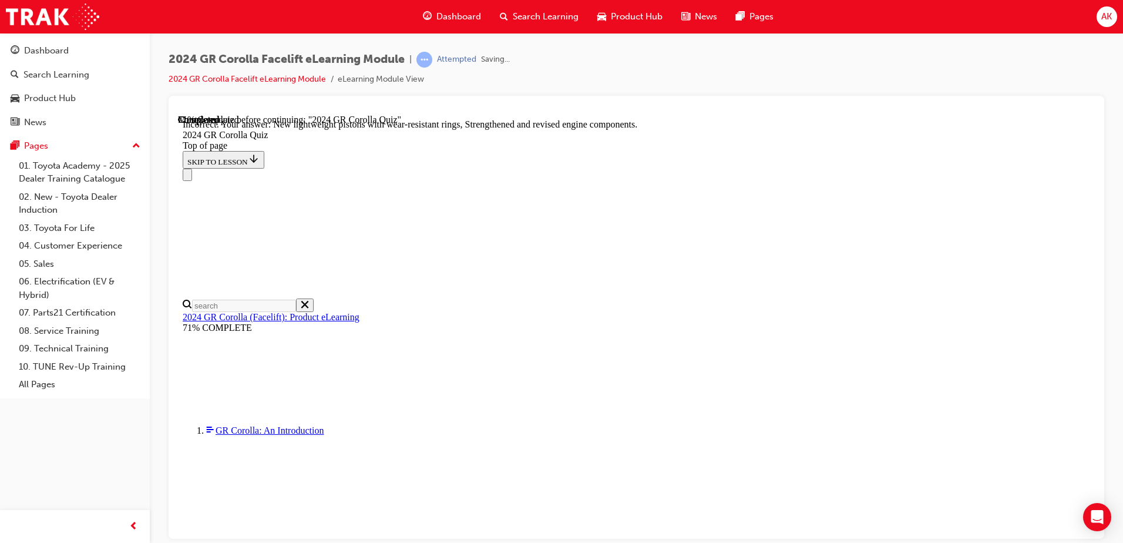
scroll to position [466, 0]
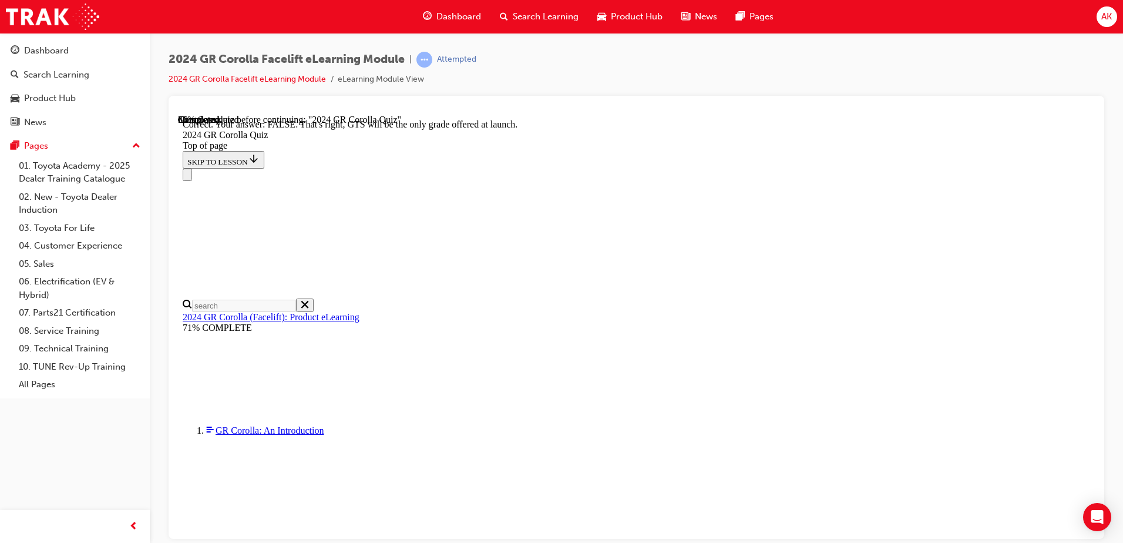
scroll to position [177, 0]
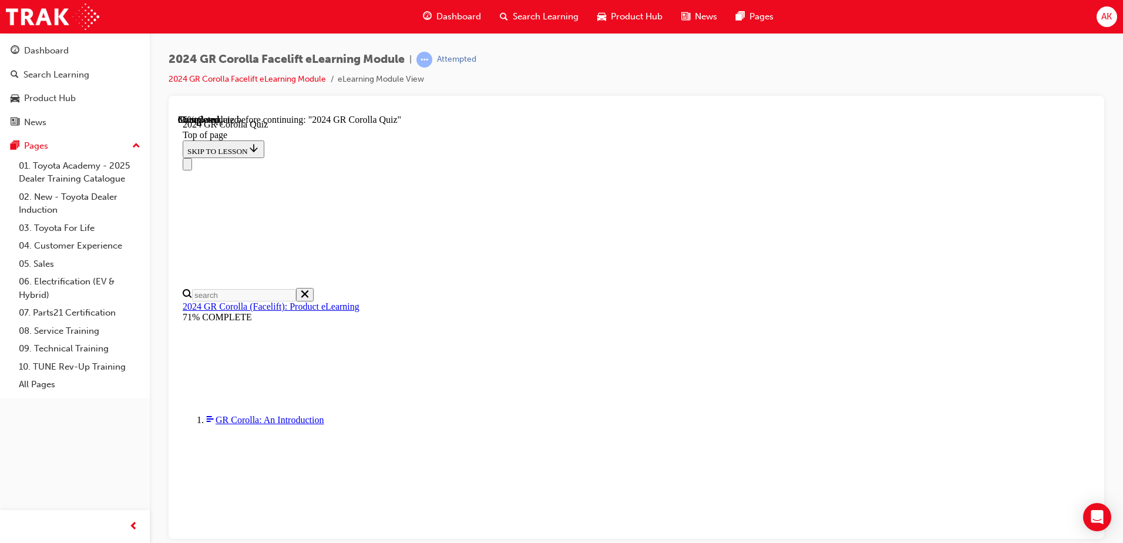
scroll to position [381, 0]
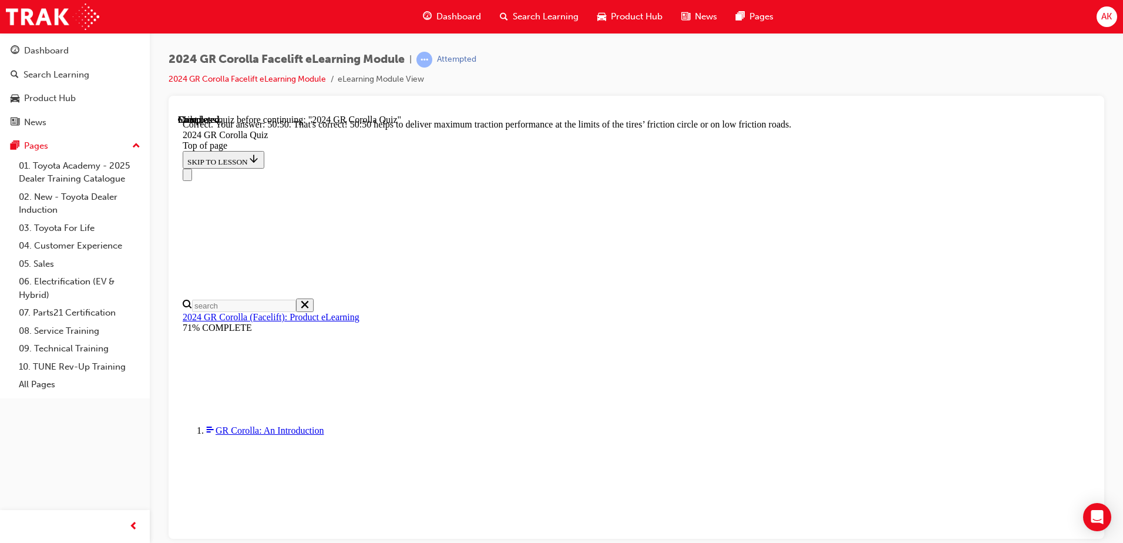
scroll to position [490, 0]
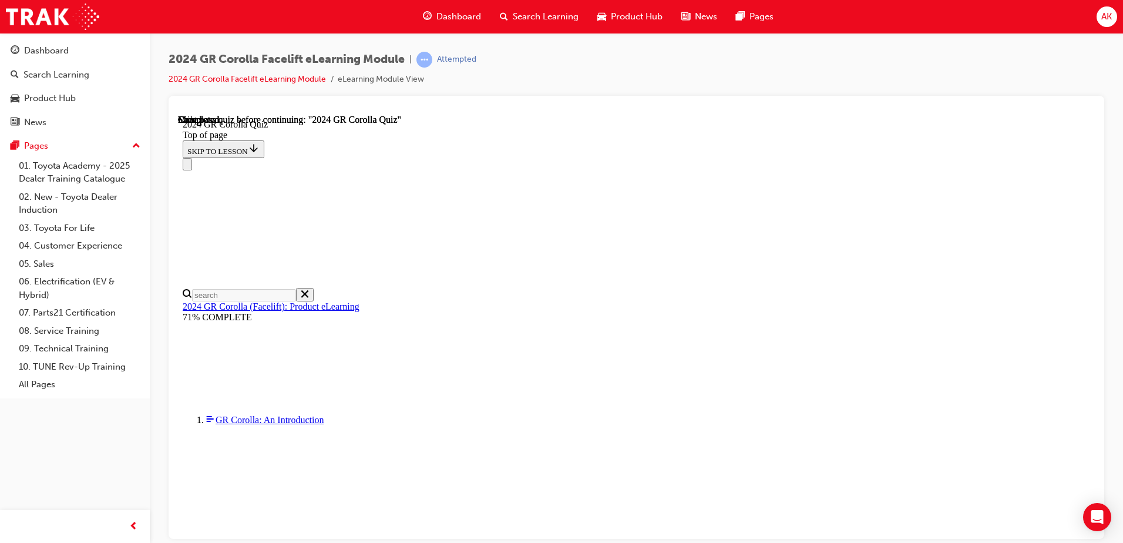
scroll to position [0, 0]
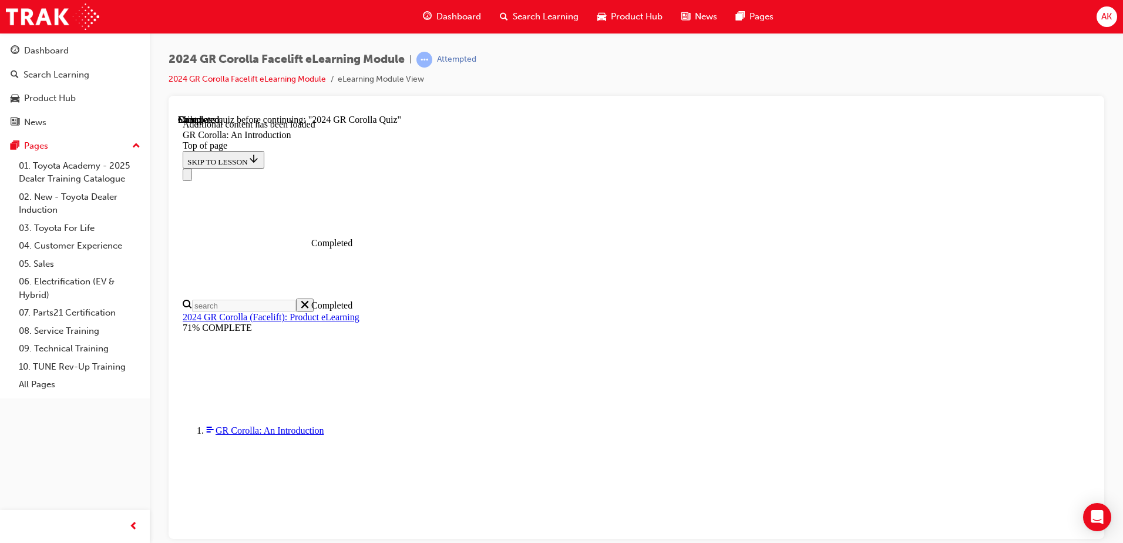
scroll to position [1668, 0]
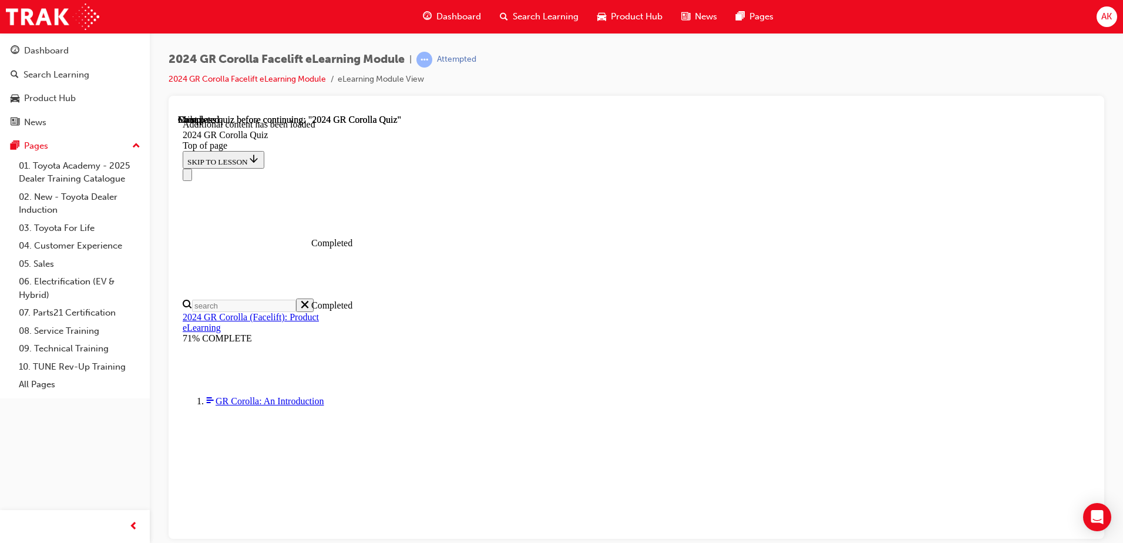
scroll to position [222, 0]
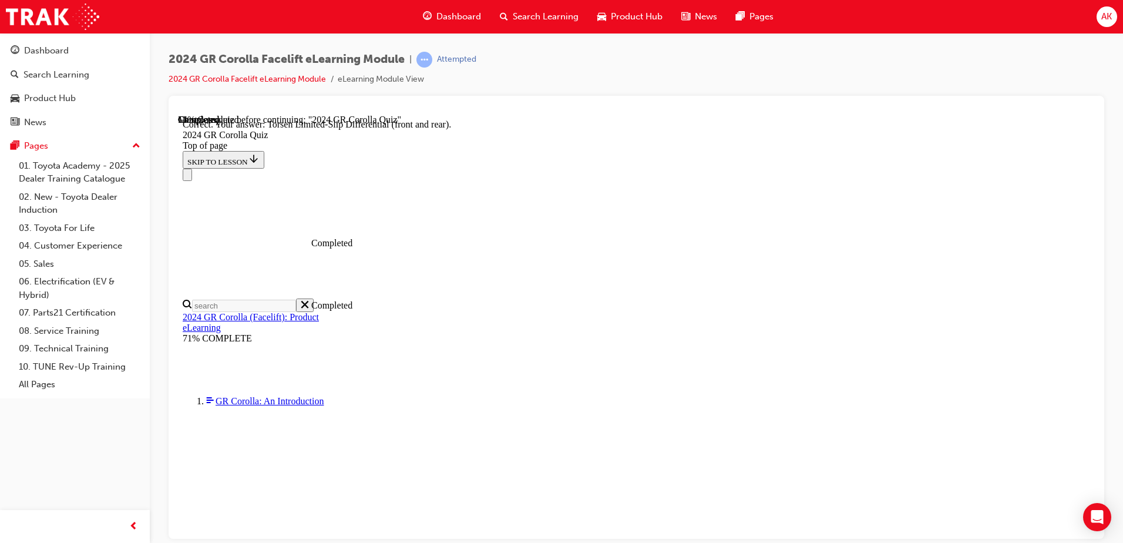
scroll to position [465, 0]
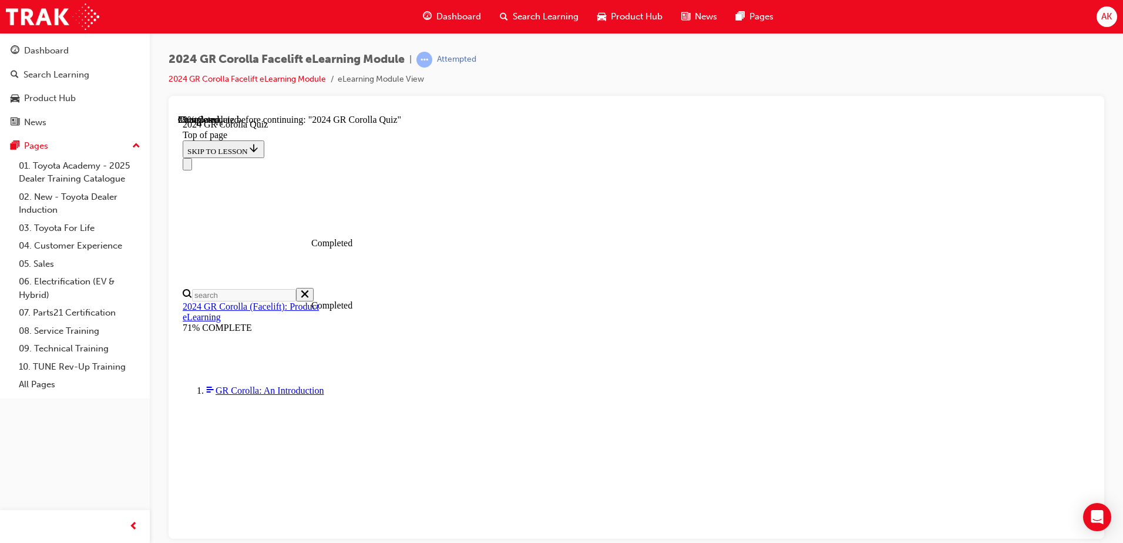
scroll to position [82, 0]
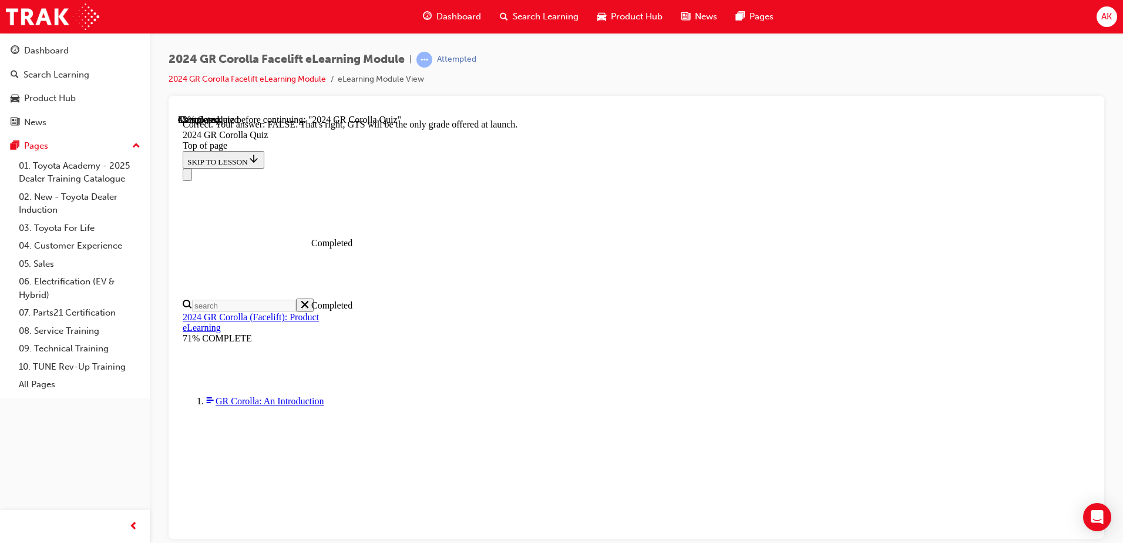
scroll to position [177, 0]
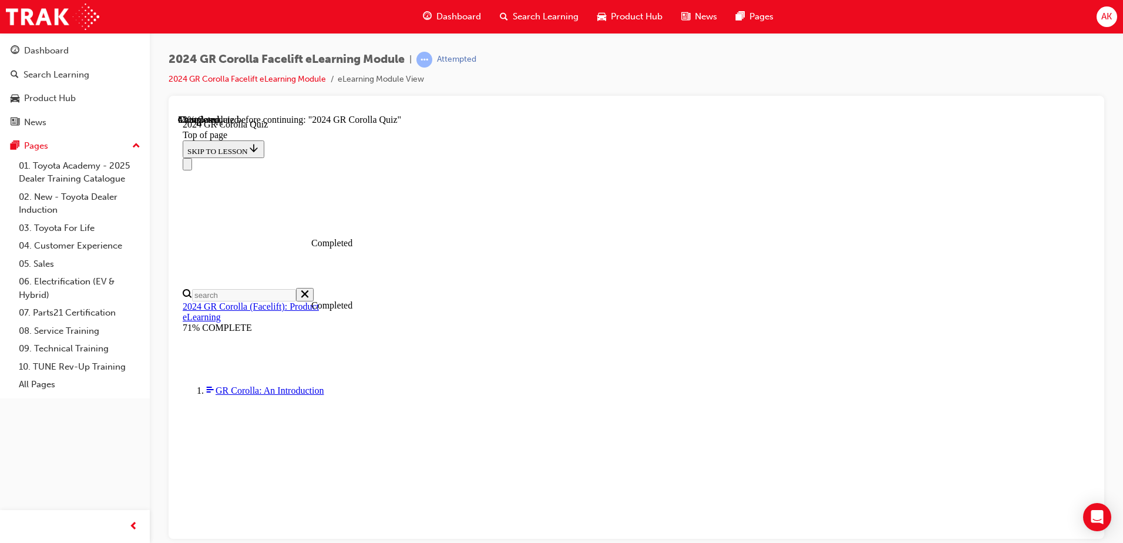
scroll to position [235, 0]
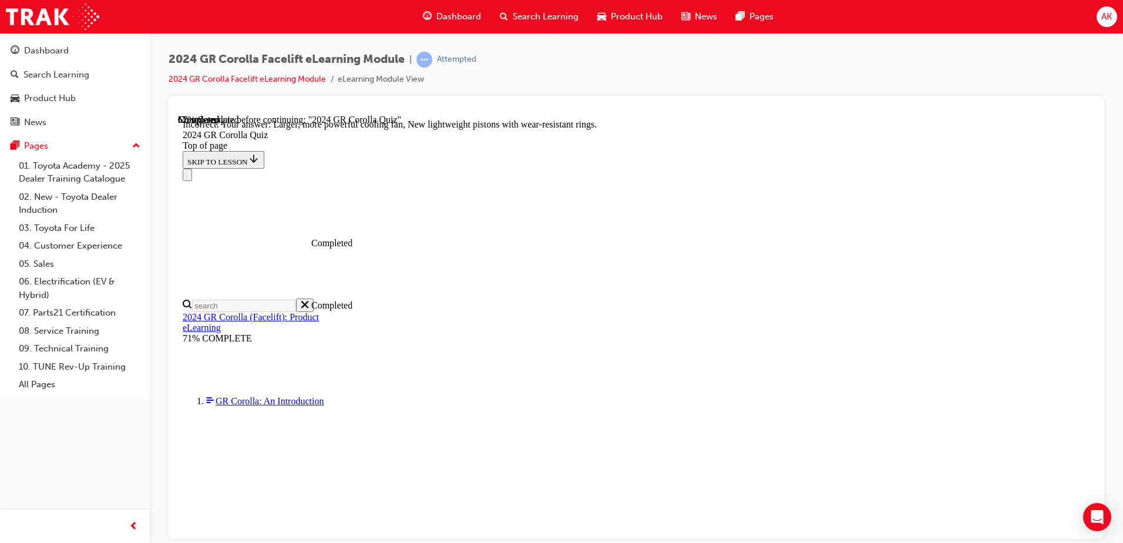
scroll to position [466, 0]
